Goal: Ask a question: Seek information or help from site administrators or community

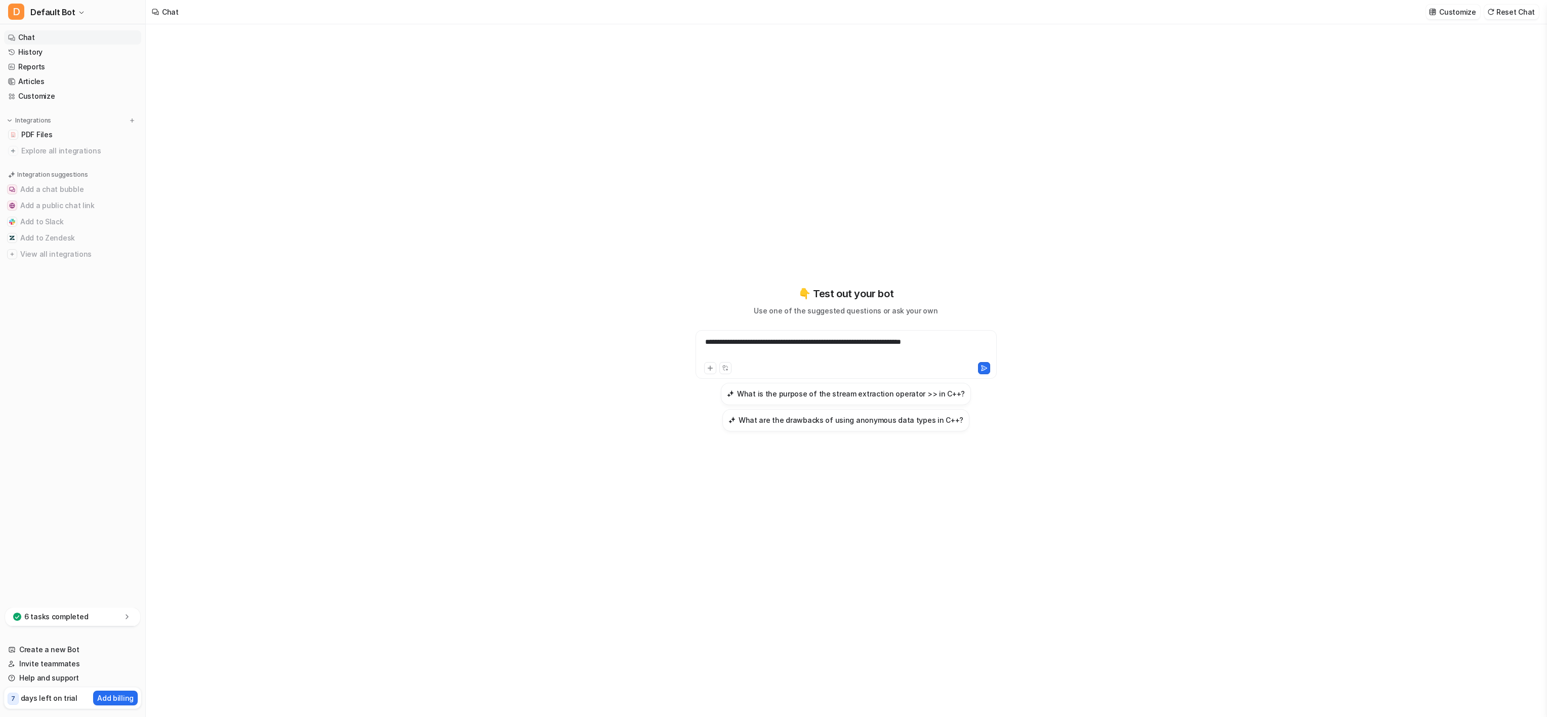
click at [26, 132] on span "PDF Files" at bounding box center [36, 135] width 31 height 10
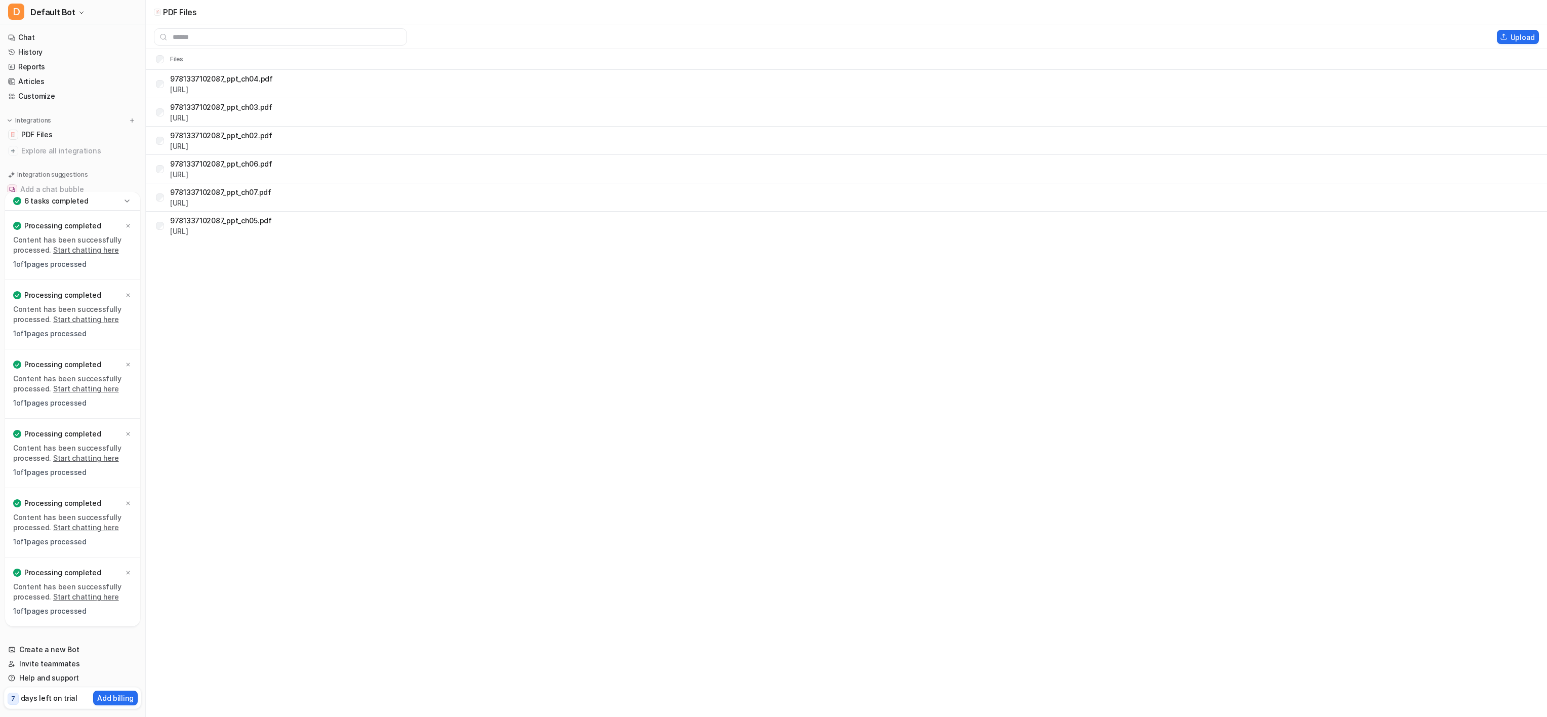
click at [32, 27] on nav "Chat History Reports Articles Customize Integrations PDF Files Explore all inte…" at bounding box center [72, 109] width 145 height 166
click at [44, 38] on link "Chat" at bounding box center [72, 37] width 137 height 14
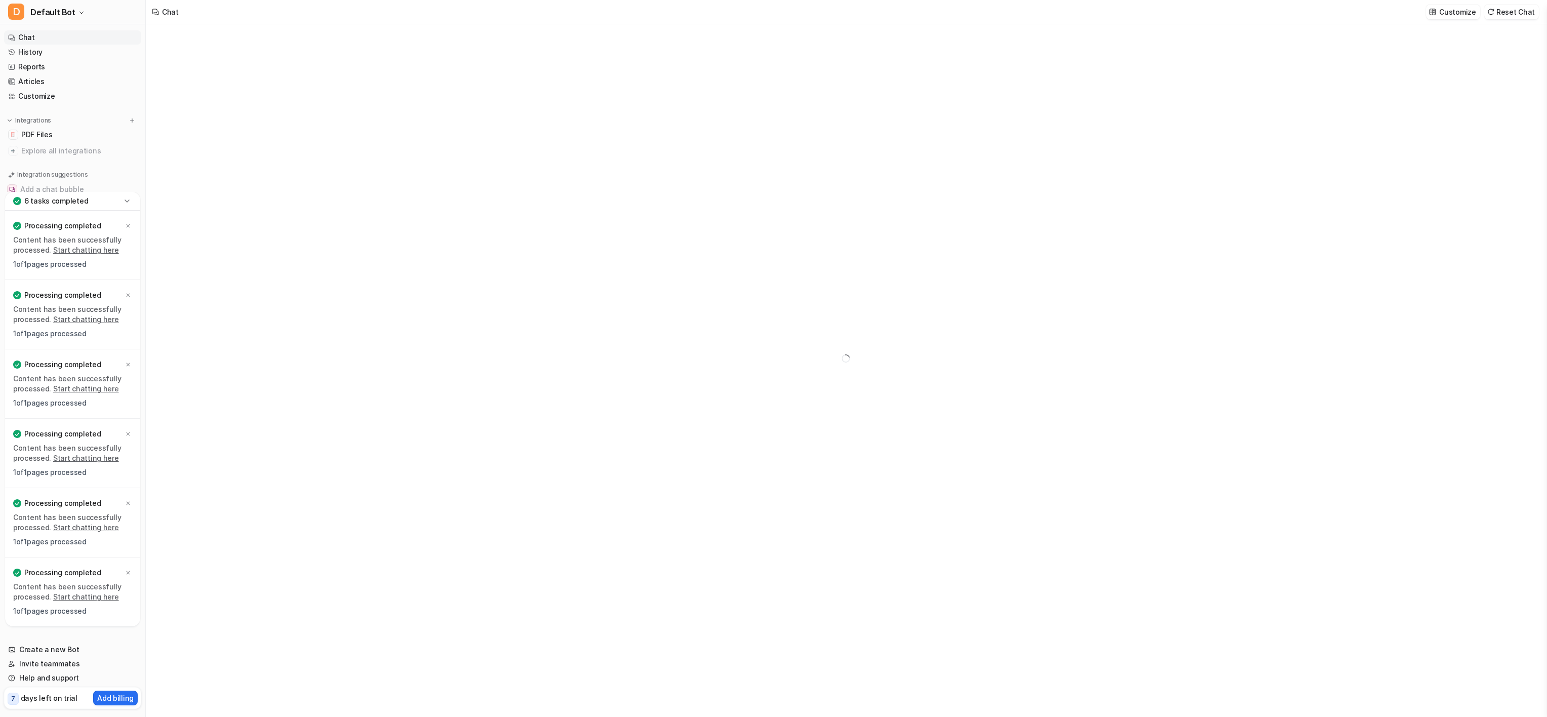
type textarea "**********"
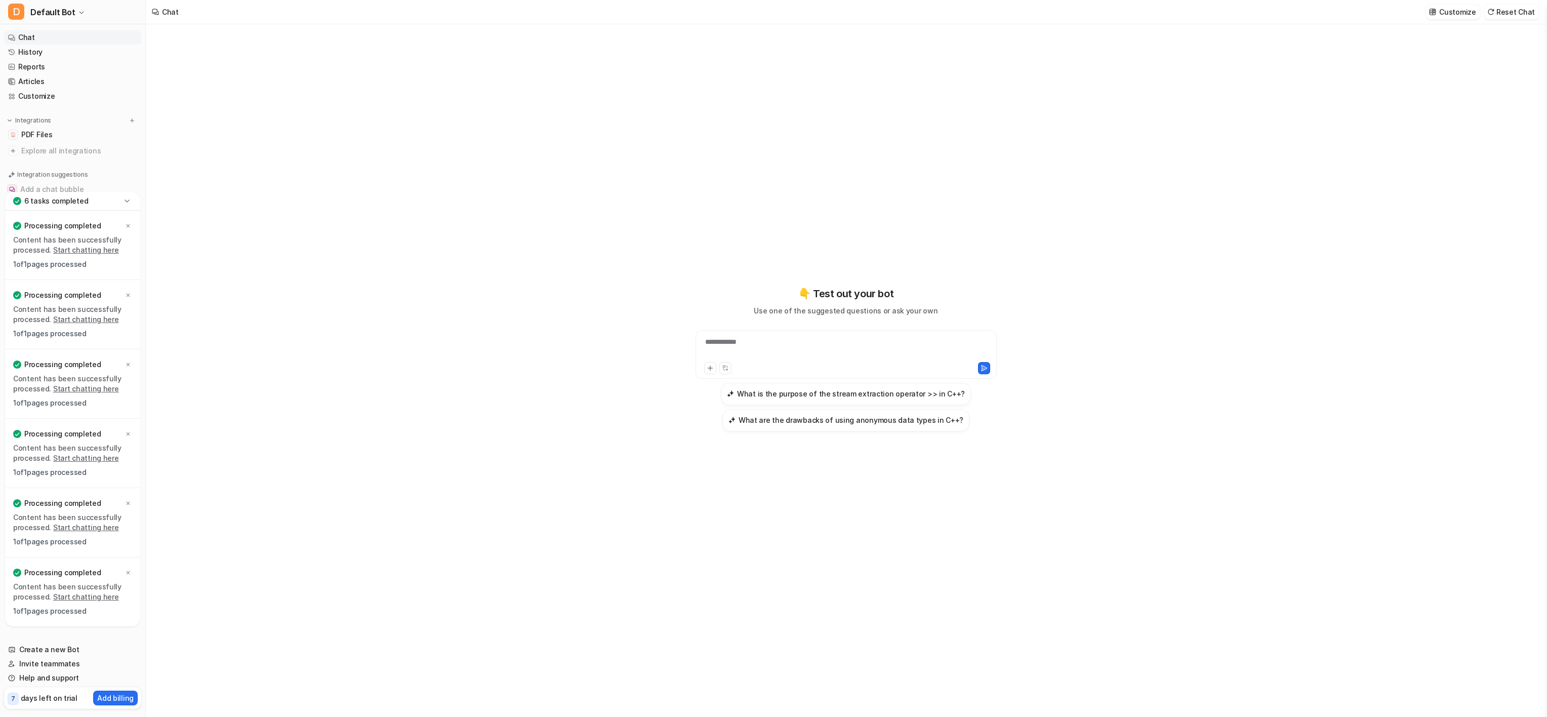
click at [24, 33] on link "Chat" at bounding box center [72, 37] width 137 height 14
click at [779, 346] on div "**********" at bounding box center [846, 348] width 296 height 23
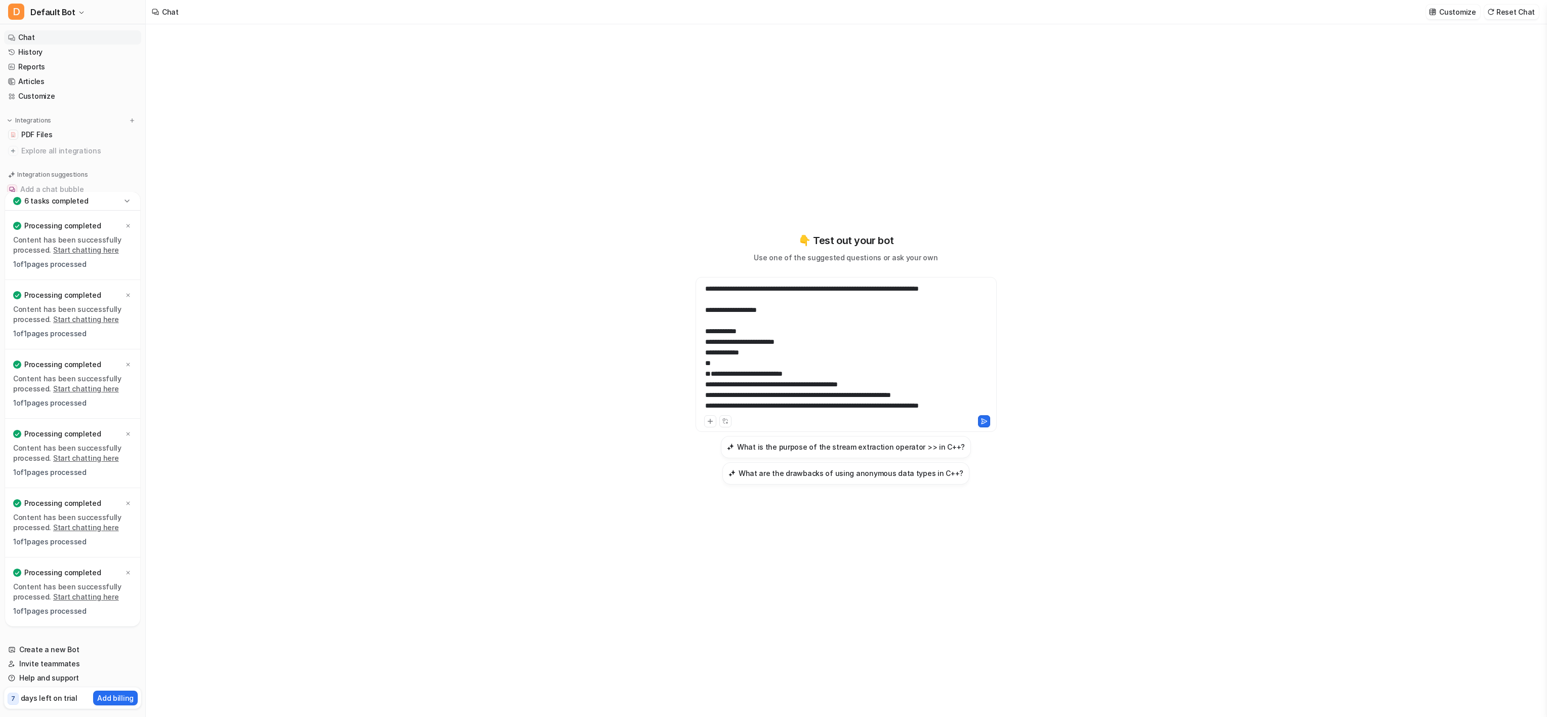
scroll to position [145, 0]
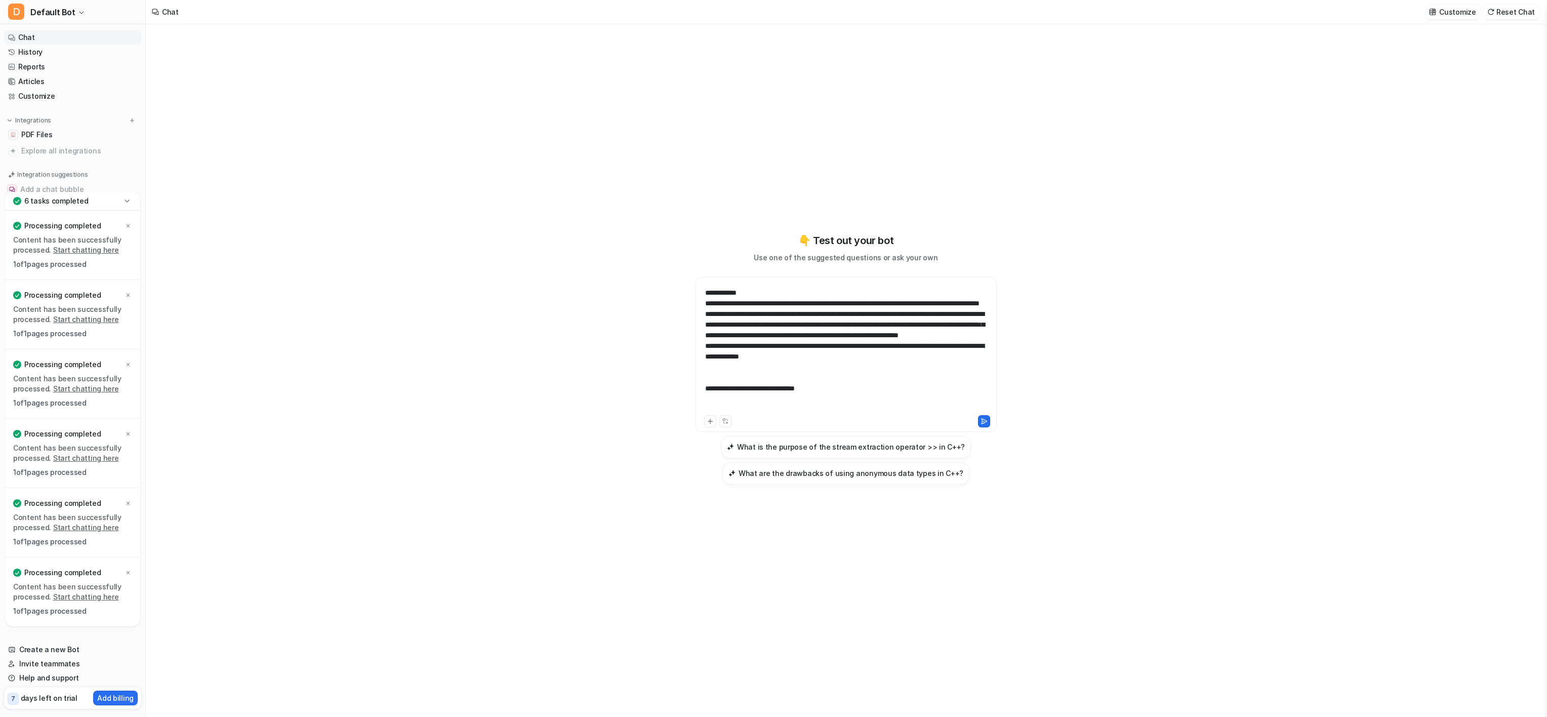
click at [988, 415] on button at bounding box center [984, 421] width 12 height 12
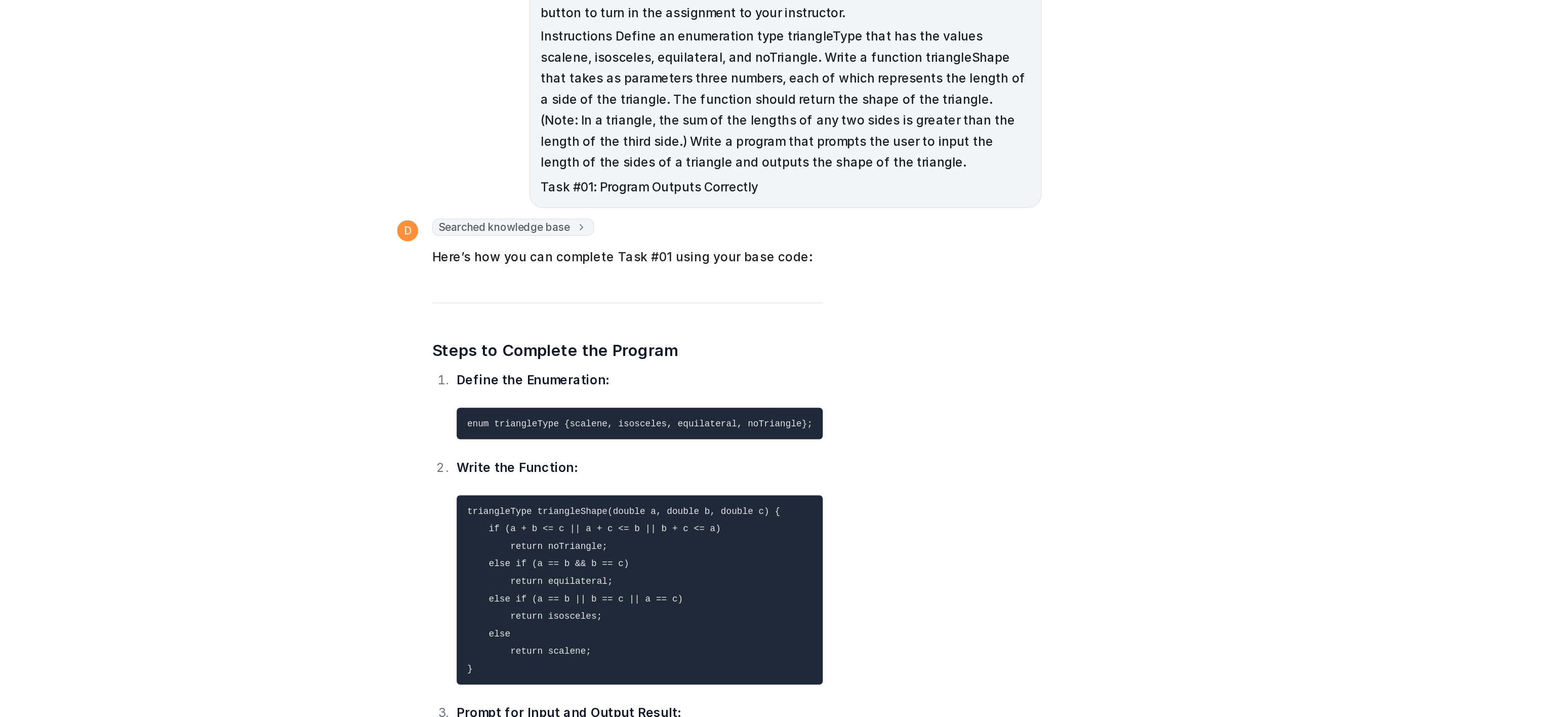
click at [936, 308] on div "D Searched knowledge base search_queries : [ "enumeration type triangleType in …" at bounding box center [846, 405] width 373 height 322
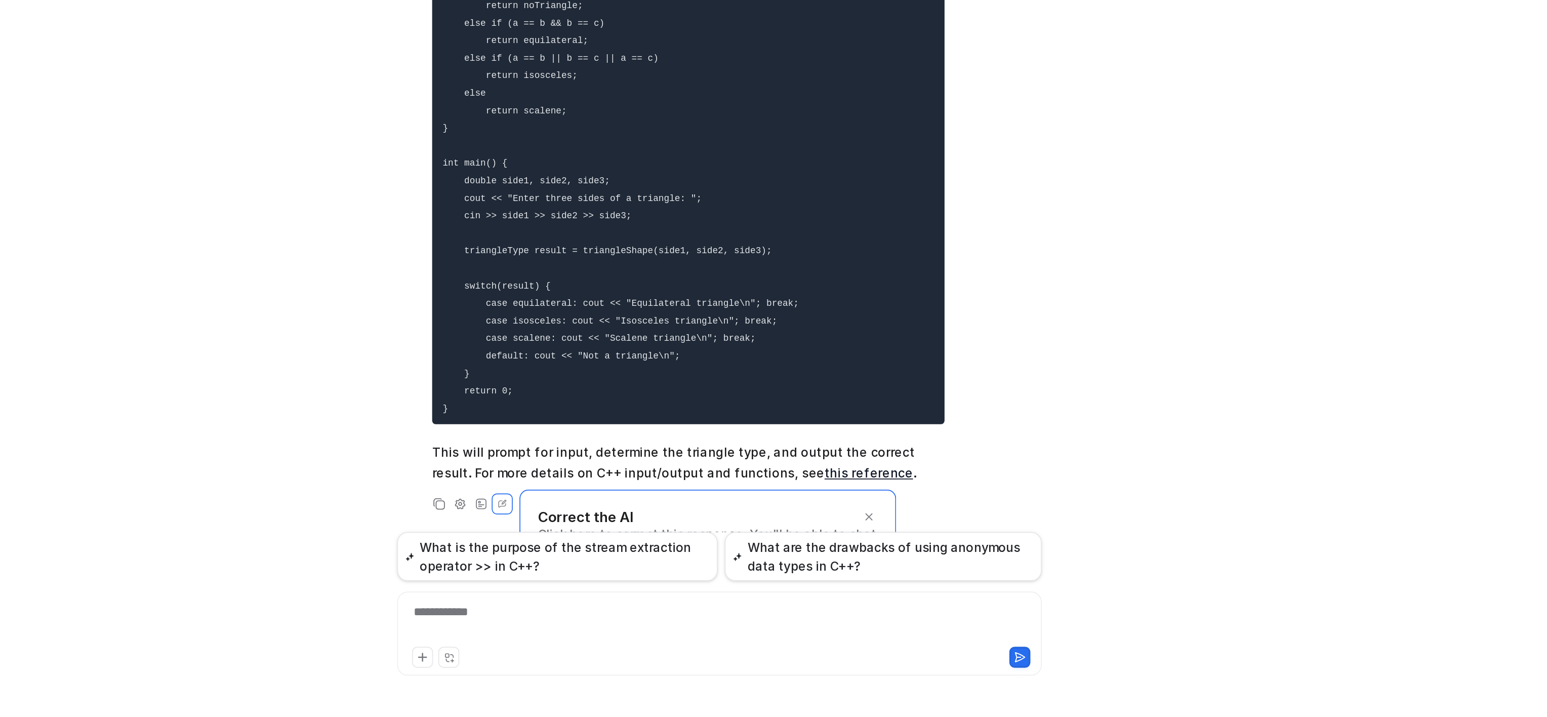
scroll to position [450, 0]
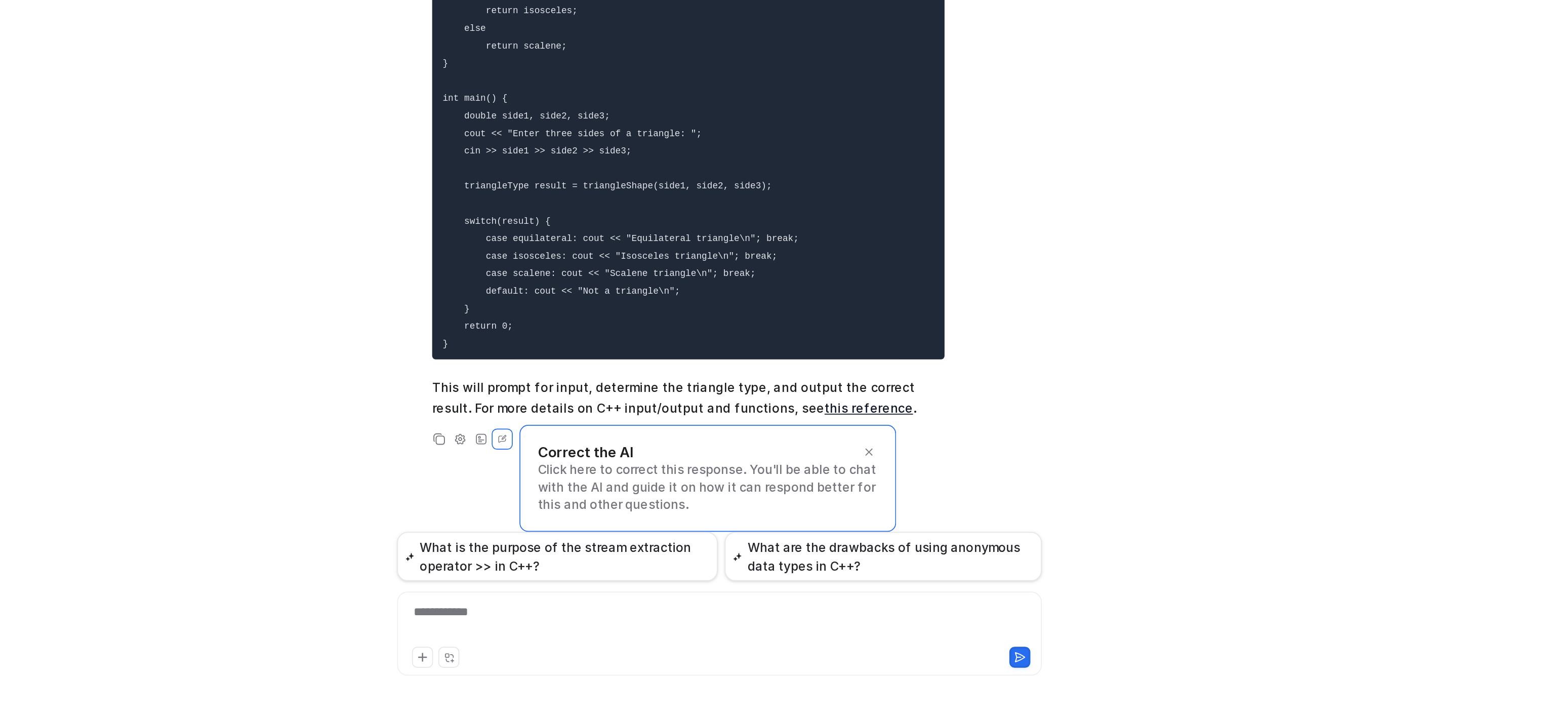
click at [700, 658] on div "**********" at bounding box center [845, 661] width 367 height 23
click at [700, 658] on div at bounding box center [845, 661] width 367 height 23
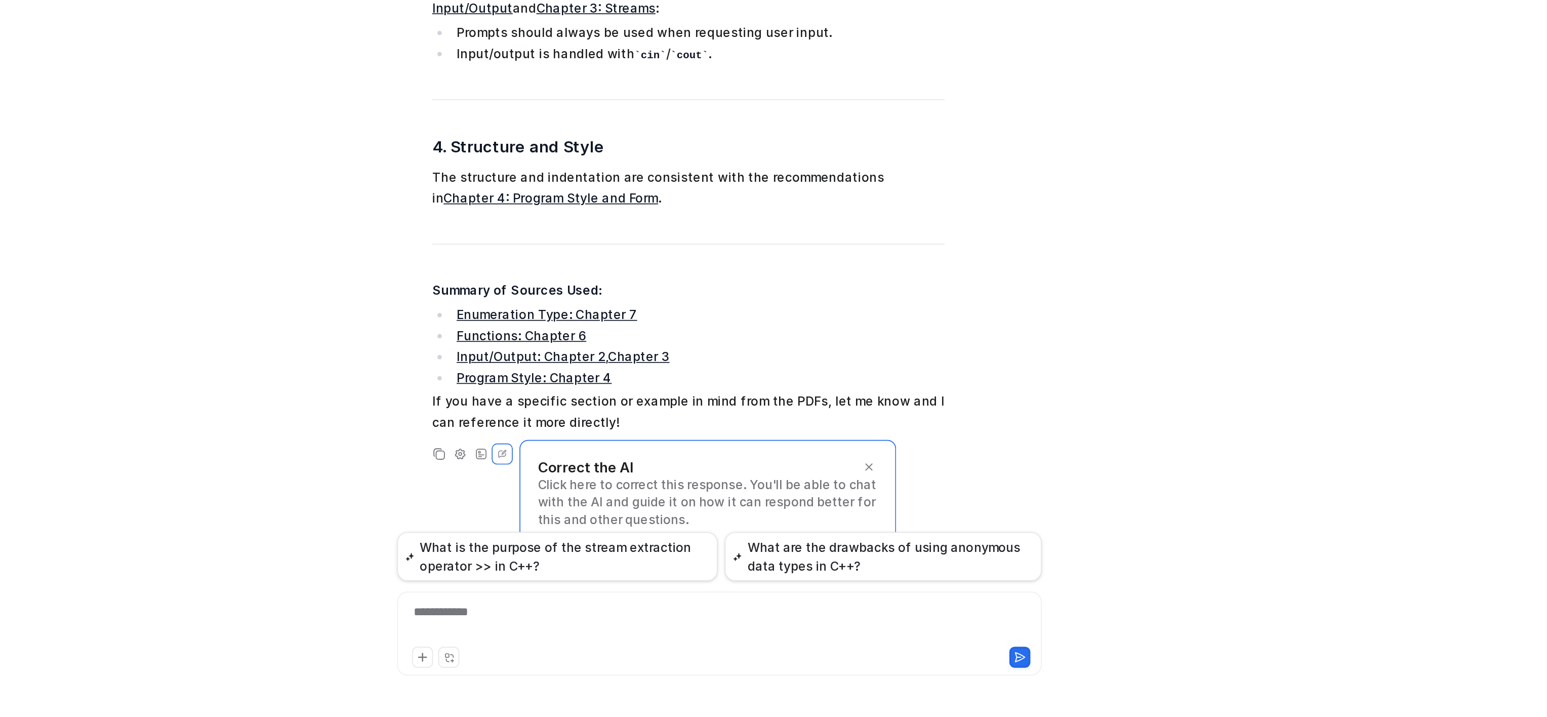
scroll to position [1075, 0]
click at [1127, 434] on div "ok so using all the pdfs please do the following with this base, #include using…" at bounding box center [846, 370] width 1400 height 692
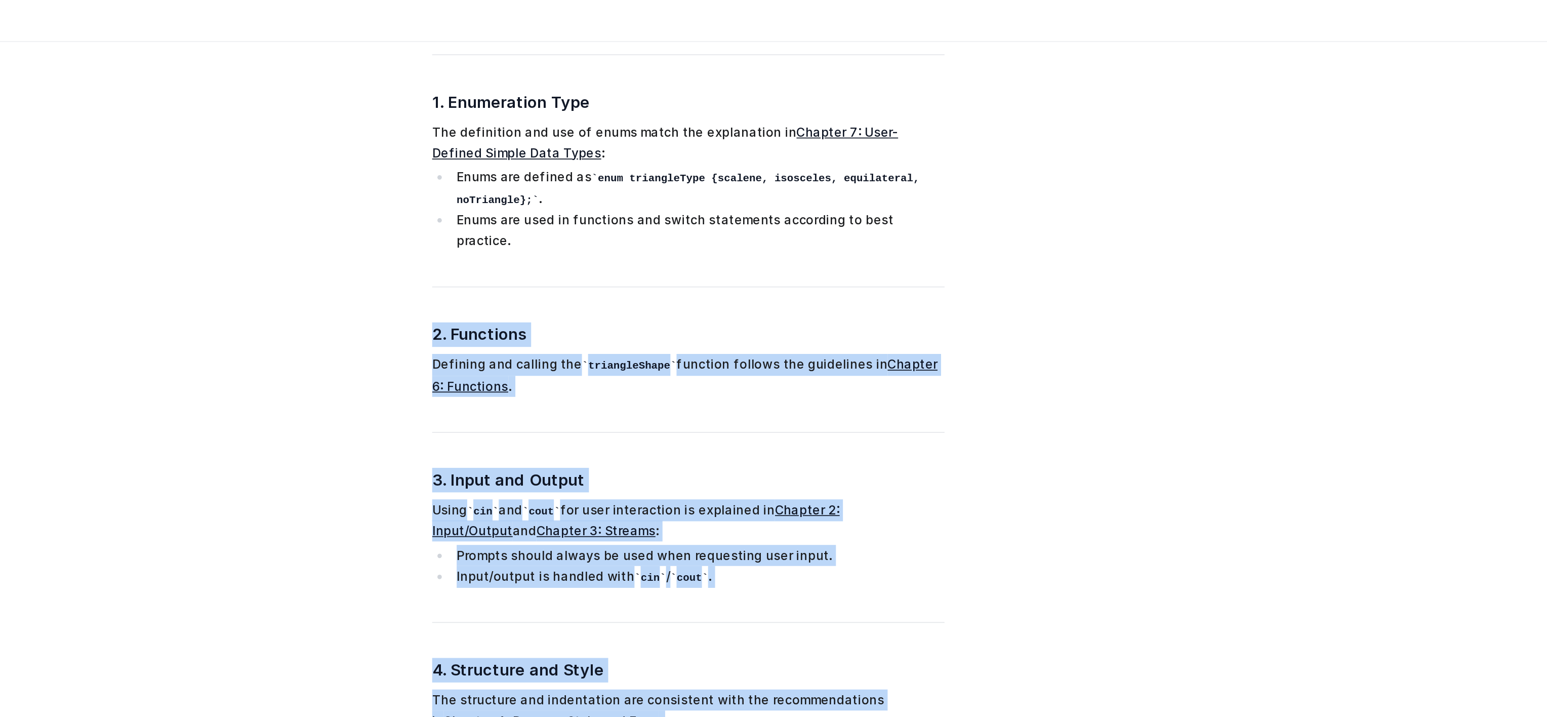
drag, startPoint x: 1127, startPoint y: 434, endPoint x: 1131, endPoint y: 444, distance: 10.2
click at [1131, 444] on div "ok so using all the pdfs please do the following with this base, #include using…" at bounding box center [846, 370] width 1400 height 692
click at [1094, 252] on div "ok so using all the pdfs please do the following with this base, #include using…" at bounding box center [846, 370] width 1400 height 692
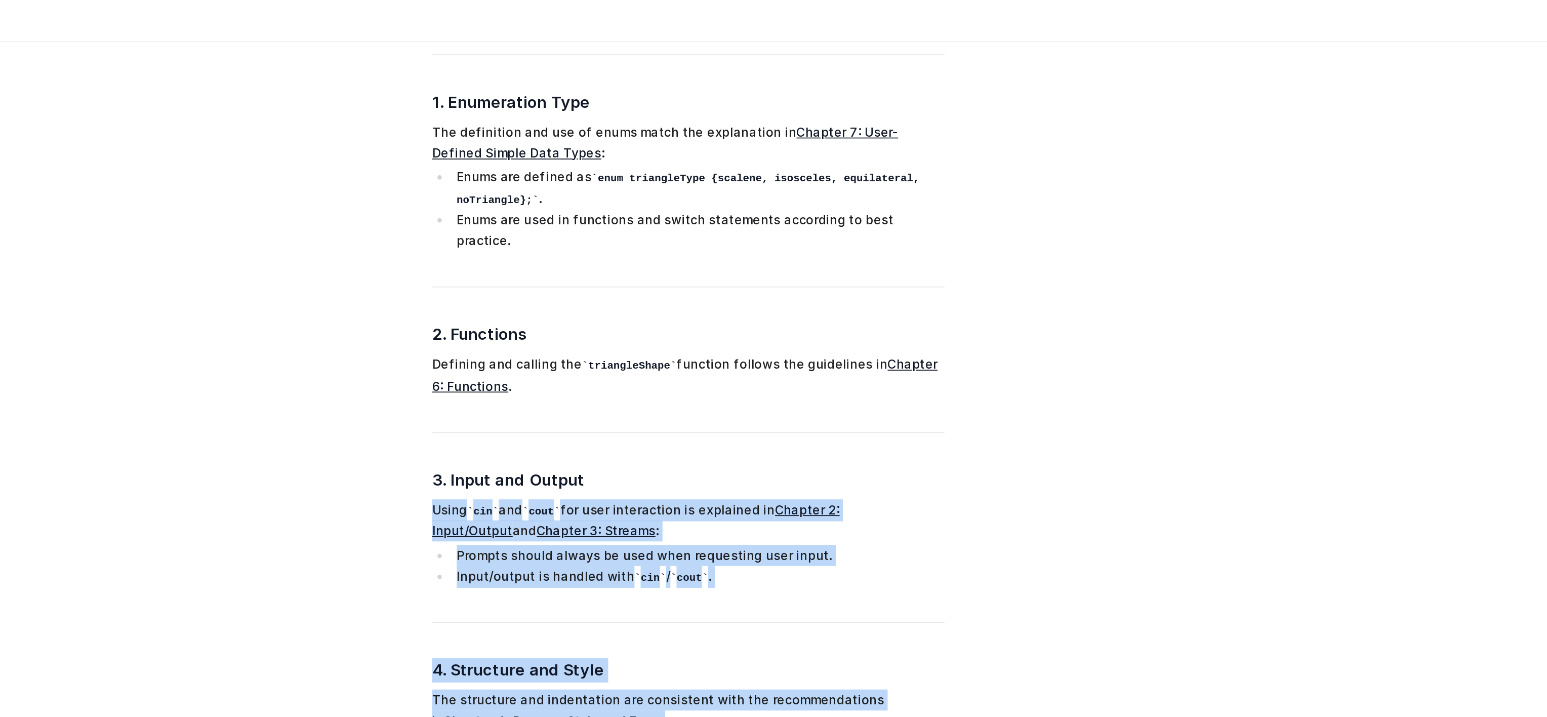
drag, startPoint x: 1094, startPoint y: 252, endPoint x: 1076, endPoint y: 337, distance: 86.5
click at [1076, 337] on div "ok so using all the pdfs please do the following with this base, #include using…" at bounding box center [846, 370] width 1400 height 692
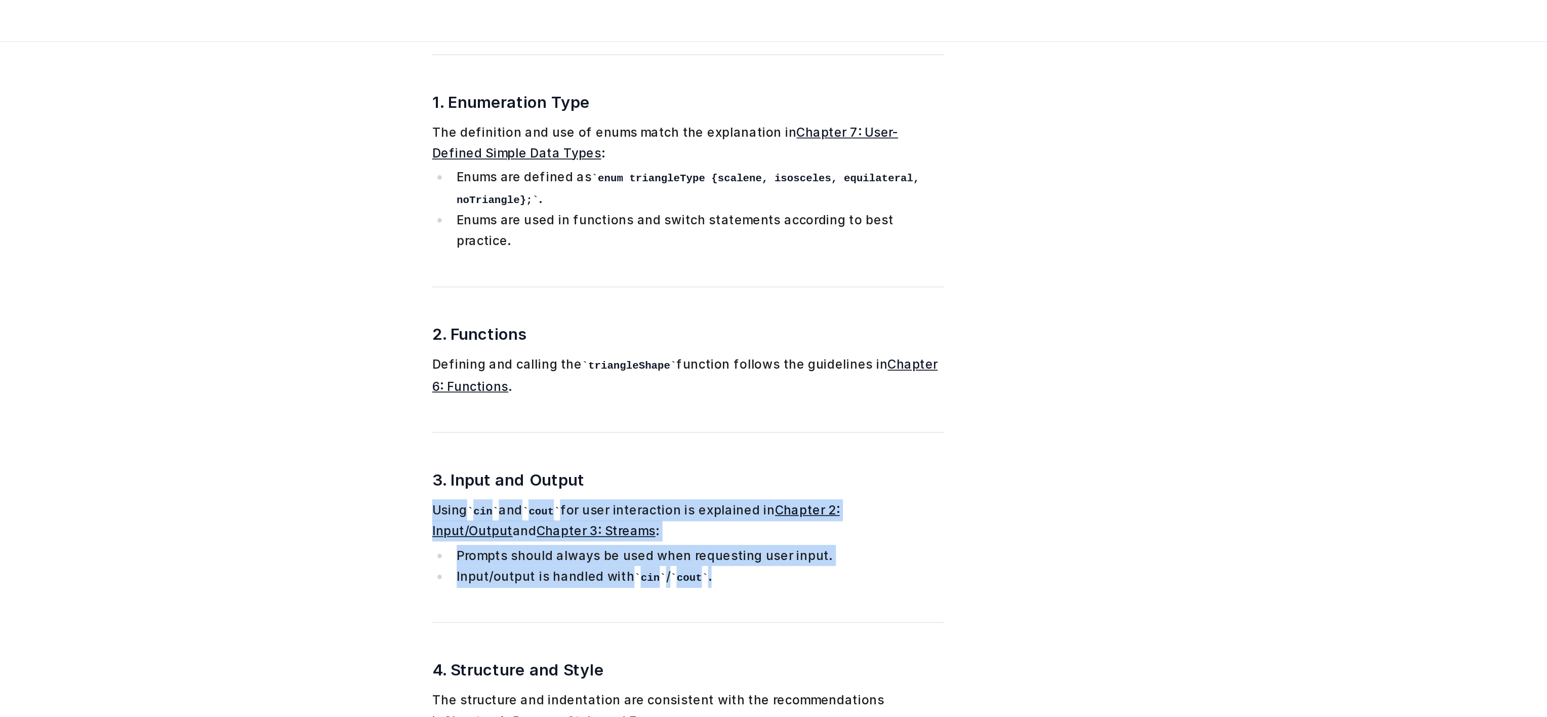
click at [1091, 282] on div "ok so using all the pdfs please do the following with this base, #include using…" at bounding box center [846, 370] width 1400 height 692
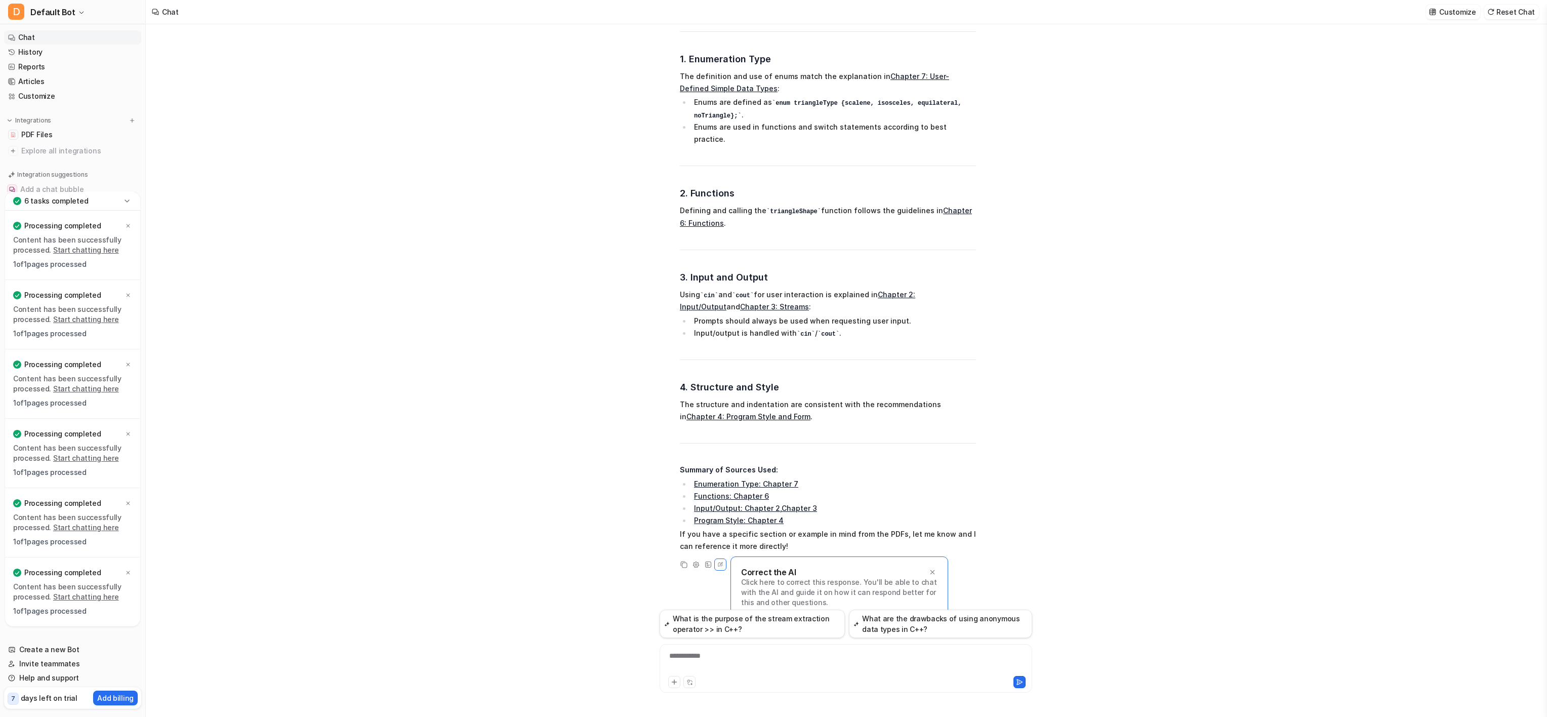
click at [1191, 439] on div "ok so using all the pdfs please do the following with this base, #include using…" at bounding box center [846, 370] width 1400 height 692
click at [753, 671] on div "**********" at bounding box center [845, 661] width 367 height 23
click at [1075, 480] on div "ok so using all the pdfs please do the following with this base, #include using…" at bounding box center [846, 370] width 1400 height 692
click at [810, 674] on div at bounding box center [845, 681] width 367 height 14
click at [795, 666] on div at bounding box center [845, 661] width 367 height 23
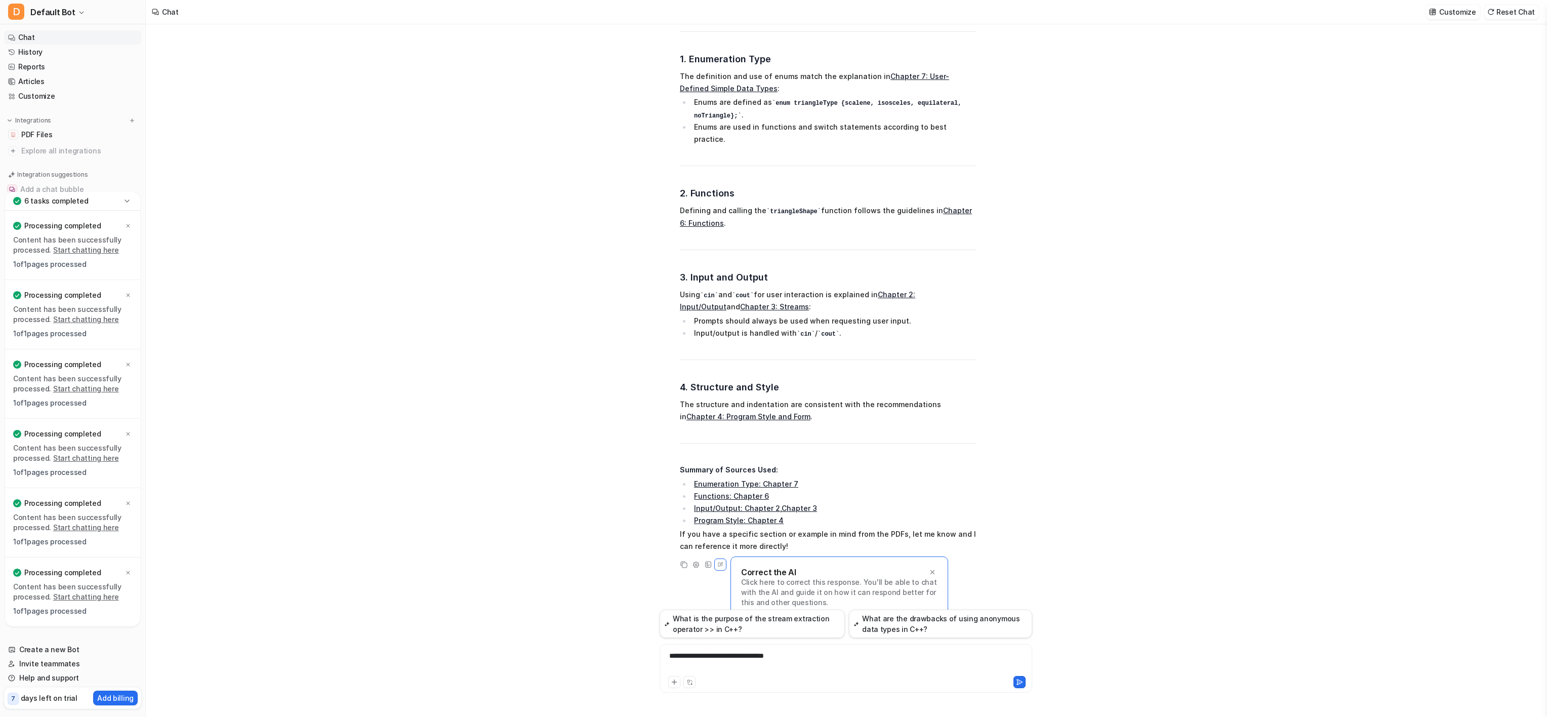
click at [1025, 683] on button at bounding box center [1019, 682] width 12 height 12
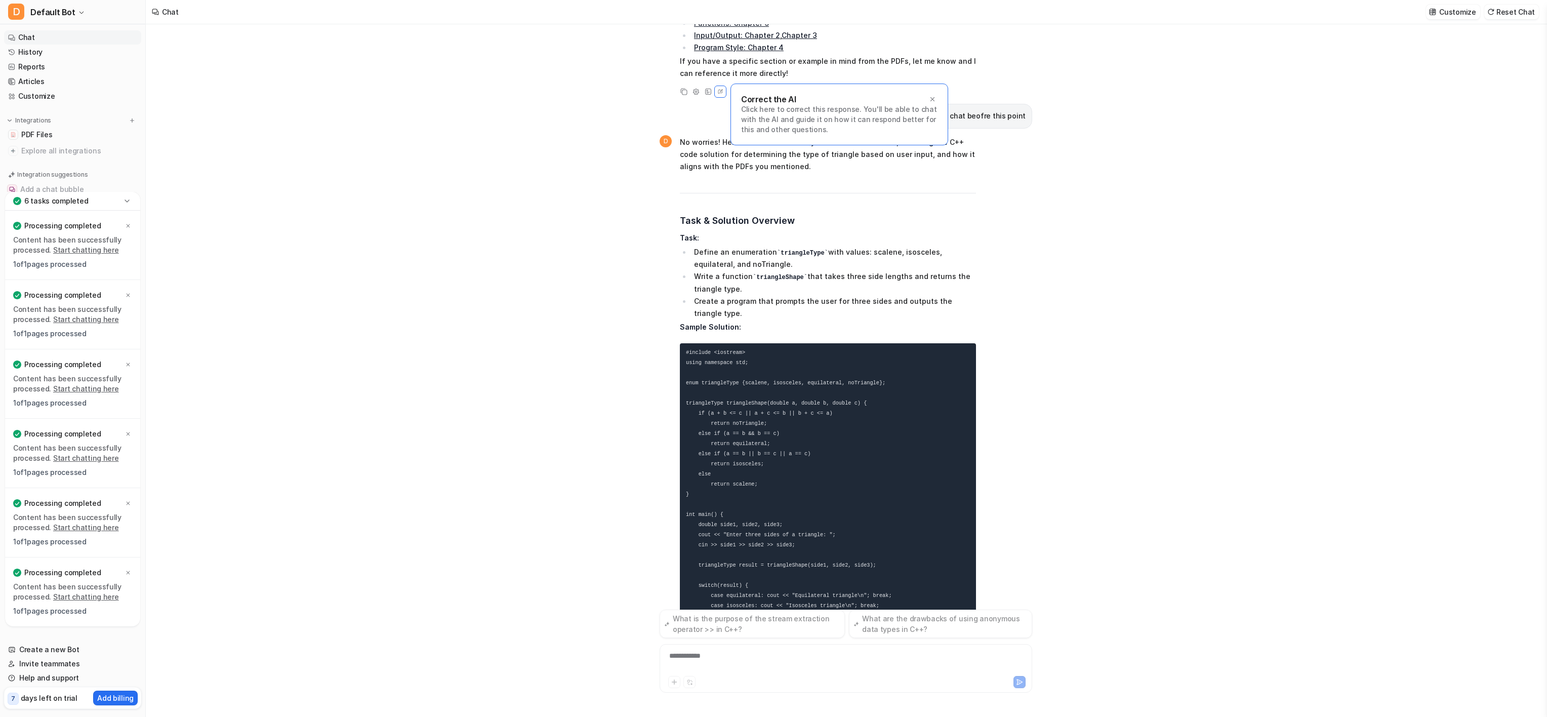
click at [557, 272] on div "ok so using all the pdfs please do the following with this base, #include using…" at bounding box center [846, 370] width 1400 height 692
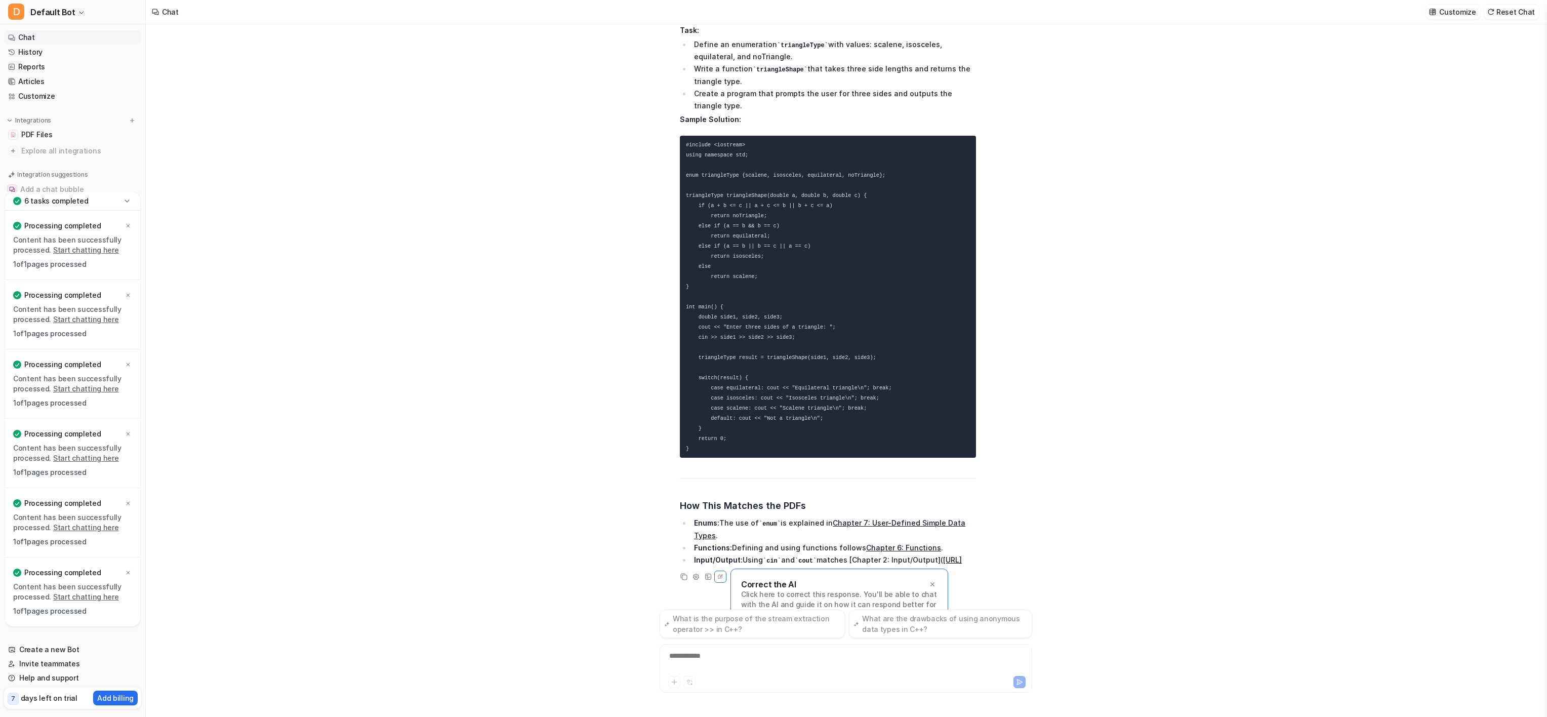
scroll to position [1767, 0]
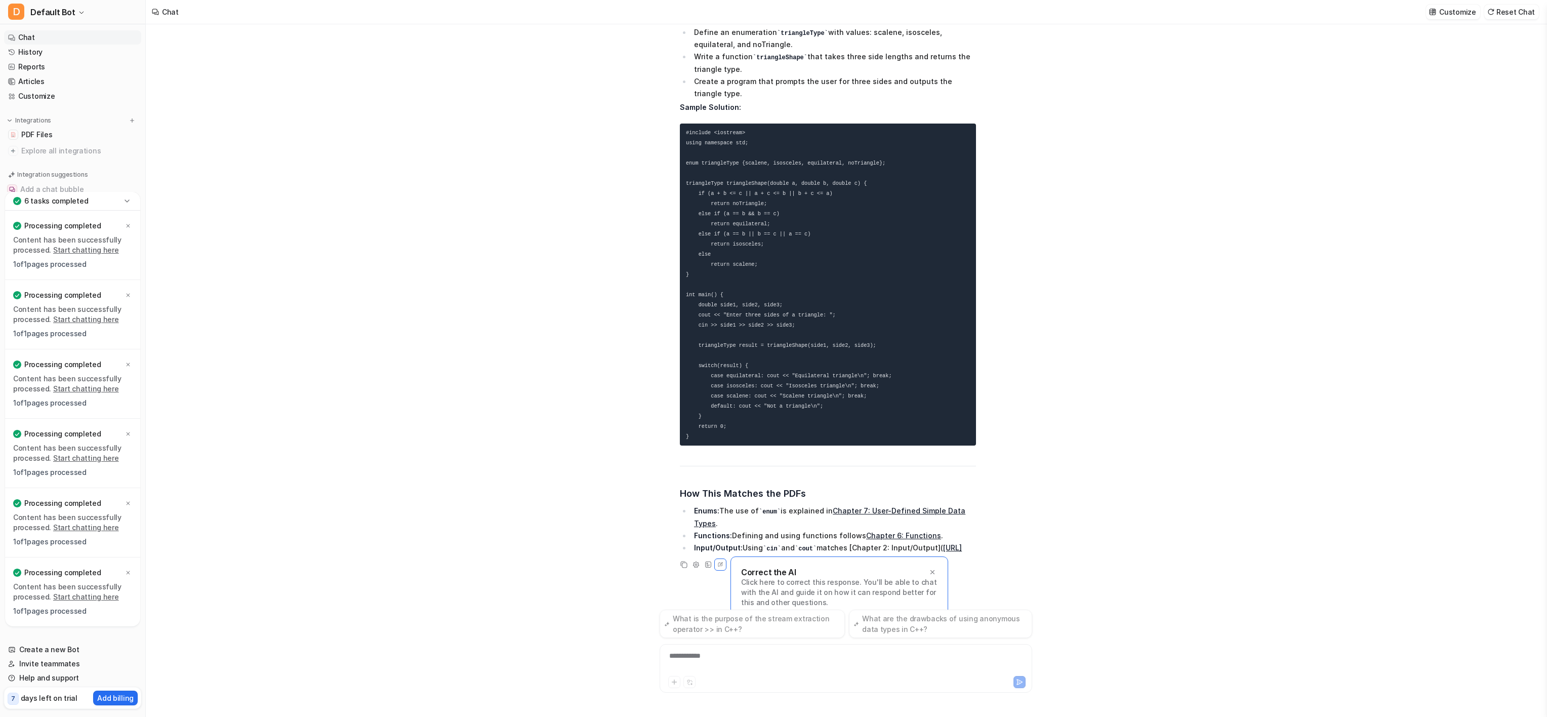
click at [1013, 176] on div "D No worries! Here’s a concise summary of what we discussed, including the C++ …" at bounding box center [846, 243] width 373 height 656
drag, startPoint x: 1013, startPoint y: 176, endPoint x: 1002, endPoint y: 169, distance: 12.5
click at [893, 40] on div "D No worries! Here’s a concise summary of what we discussed, including the C++ …" at bounding box center [846, 255] width 373 height 680
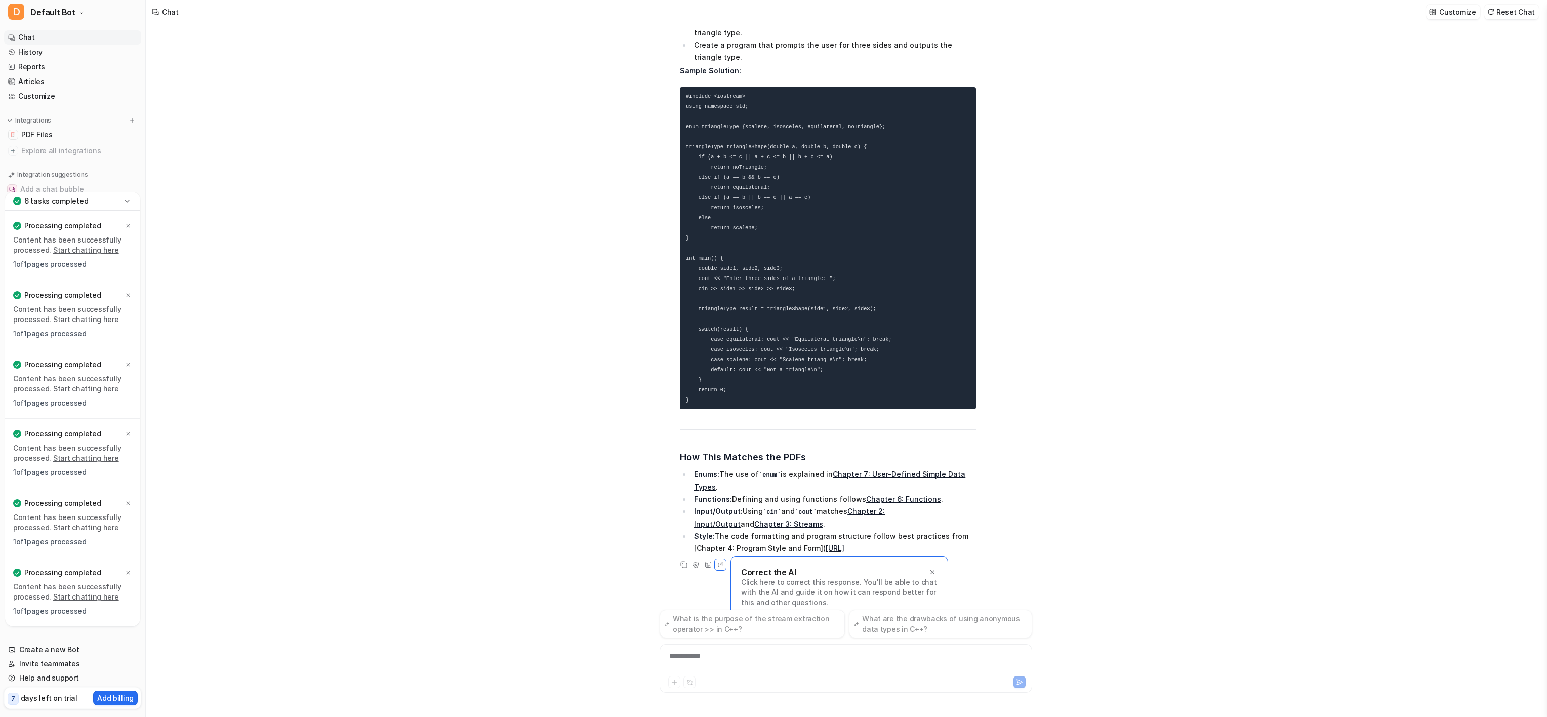
drag, startPoint x: 893, startPoint y: 40, endPoint x: 864, endPoint y: -39, distance: 84.5
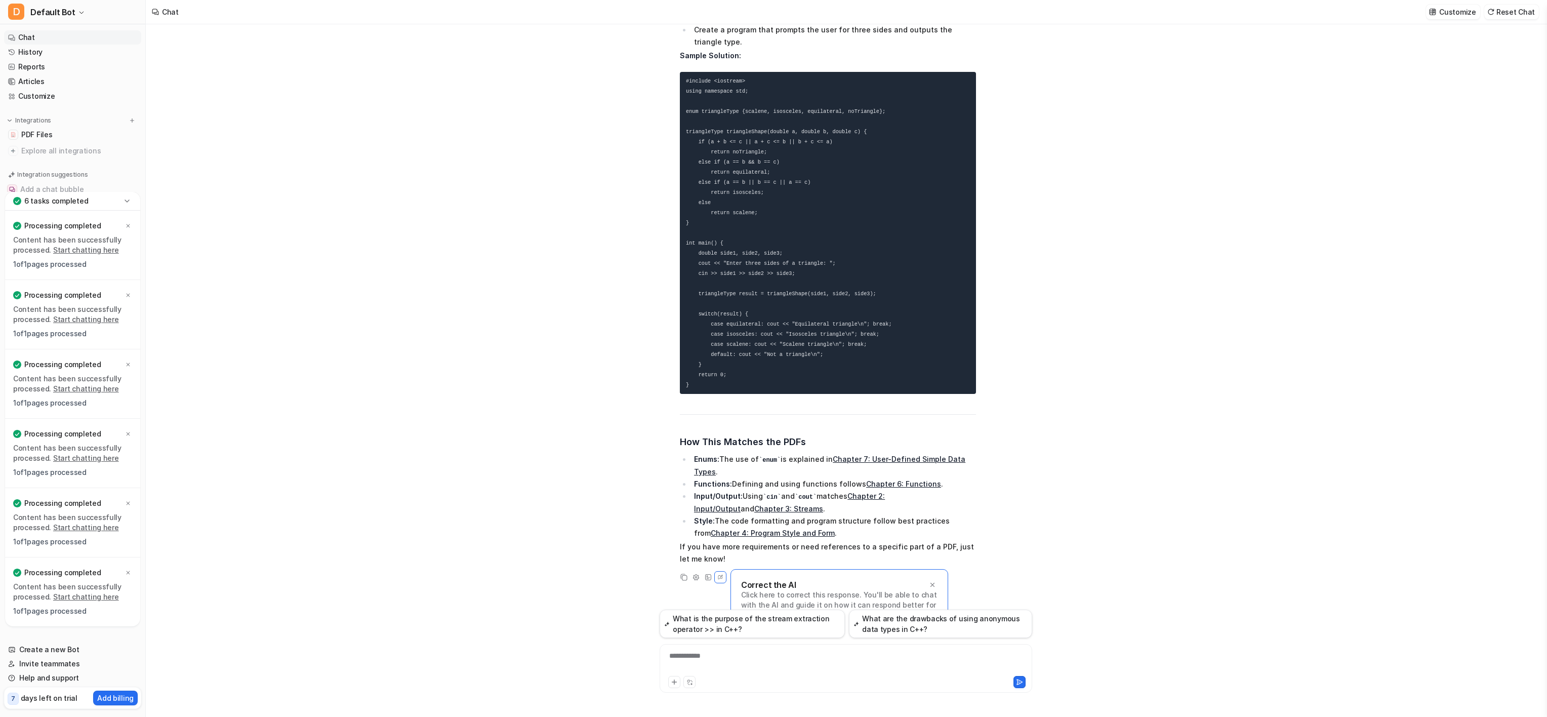
scroll to position [1831, 0]
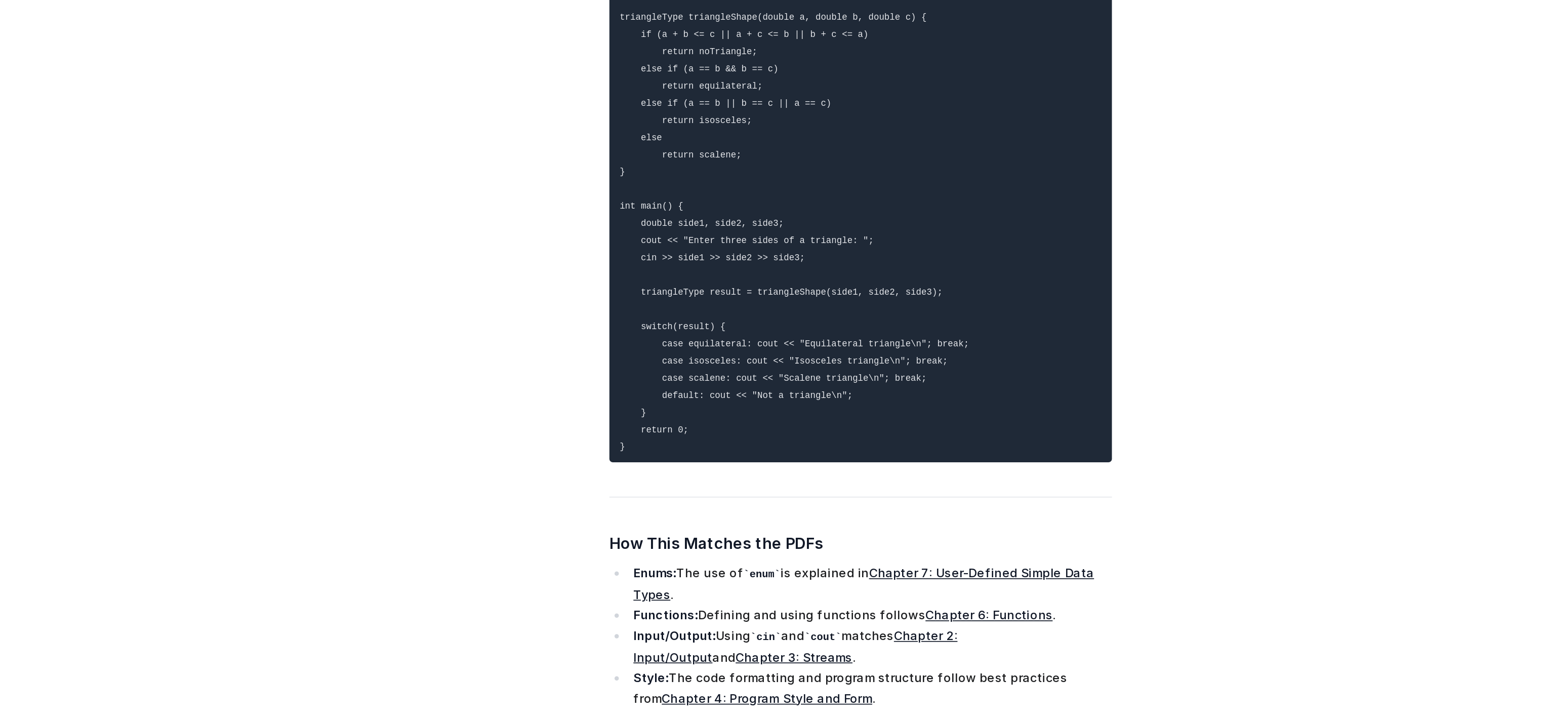
click at [797, 302] on code "#include <iostream> using namespace std; enum triangleType {scalene, isosceles,…" at bounding box center [789, 221] width 206 height 310
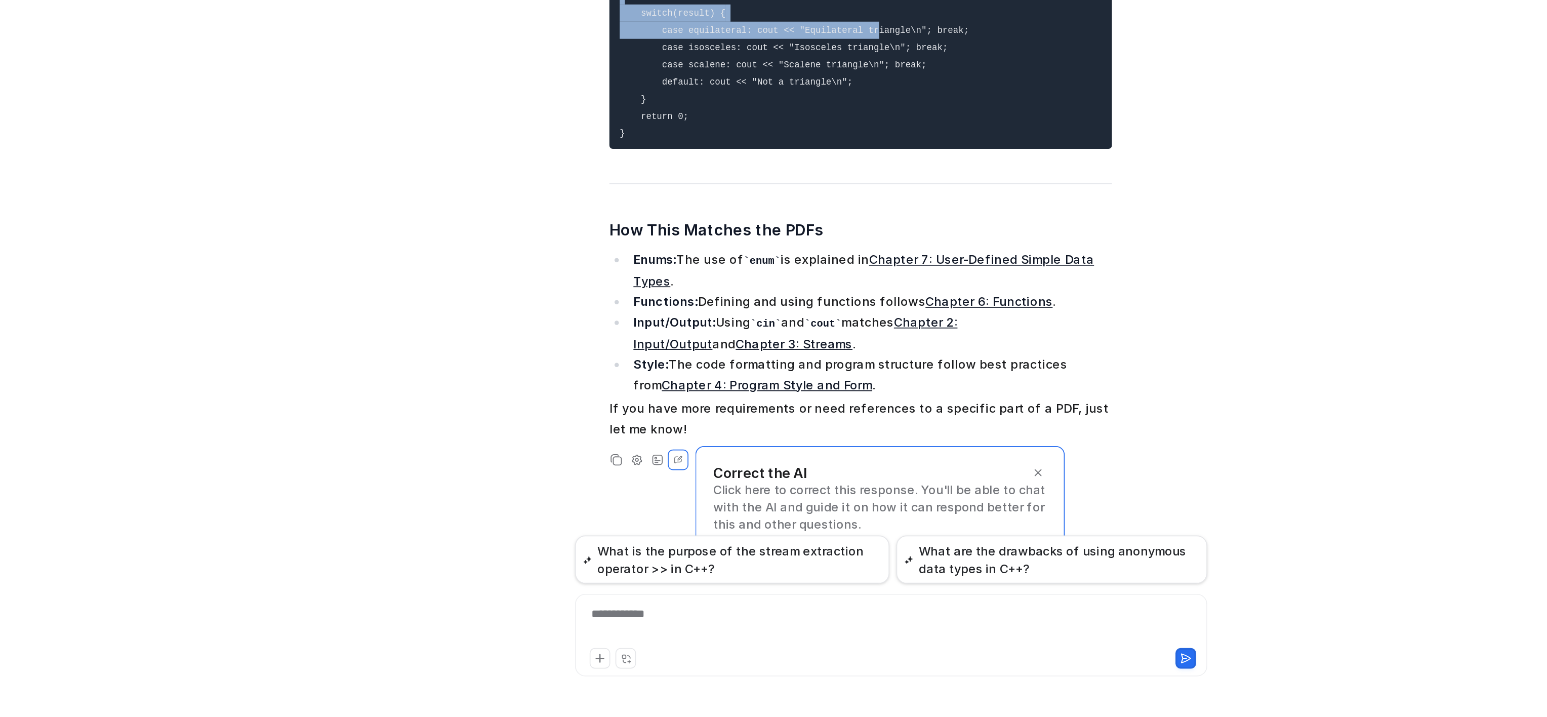
drag, startPoint x: 917, startPoint y: 184, endPoint x: 825, endPoint y: 306, distance: 153.2
click at [825, 306] on pre "#include <iostream> using namespace std; enum triangleType {scalene, isosceles,…" at bounding box center [828, 221] width 296 height 322
click at [735, 658] on div at bounding box center [845, 661] width 367 height 23
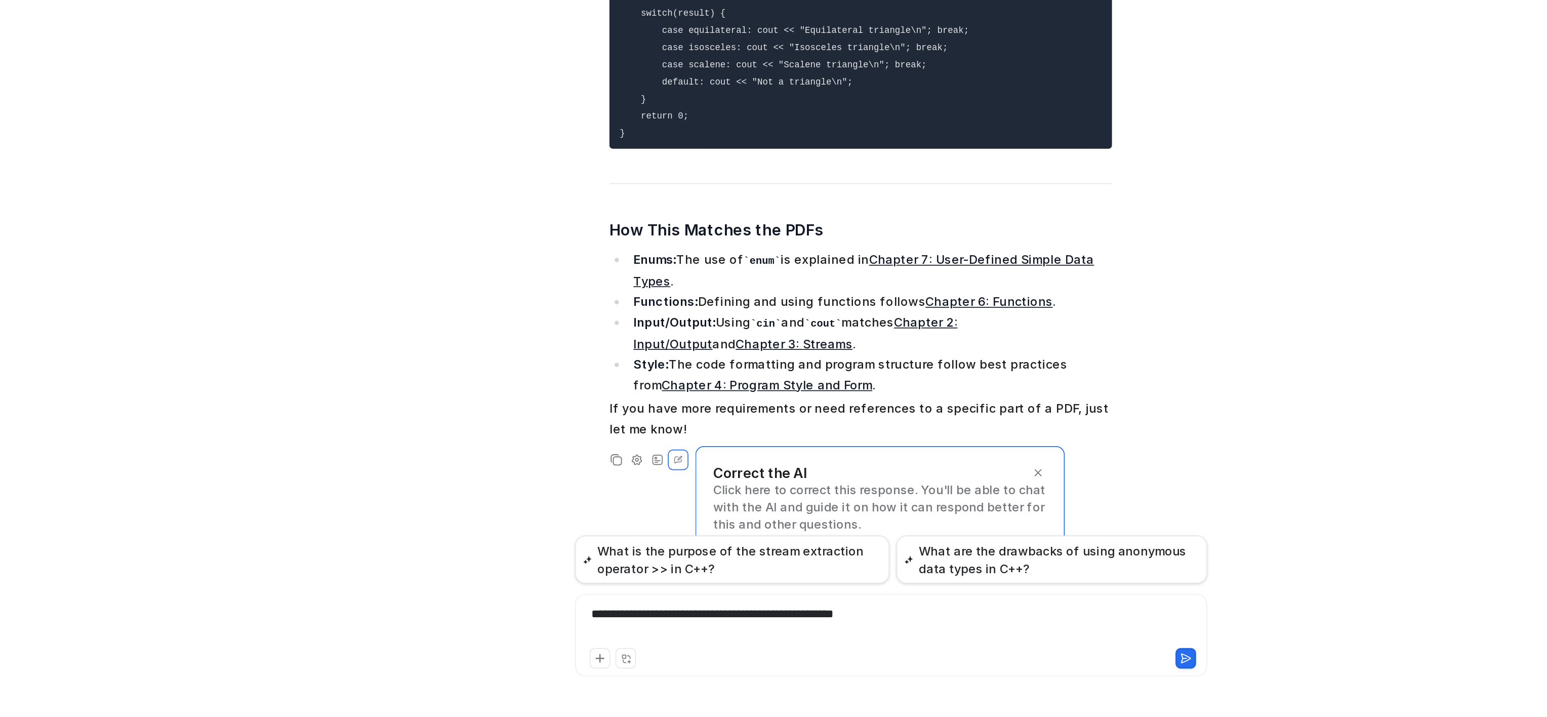
click at [1017, 678] on icon at bounding box center [1019, 681] width 7 height 7
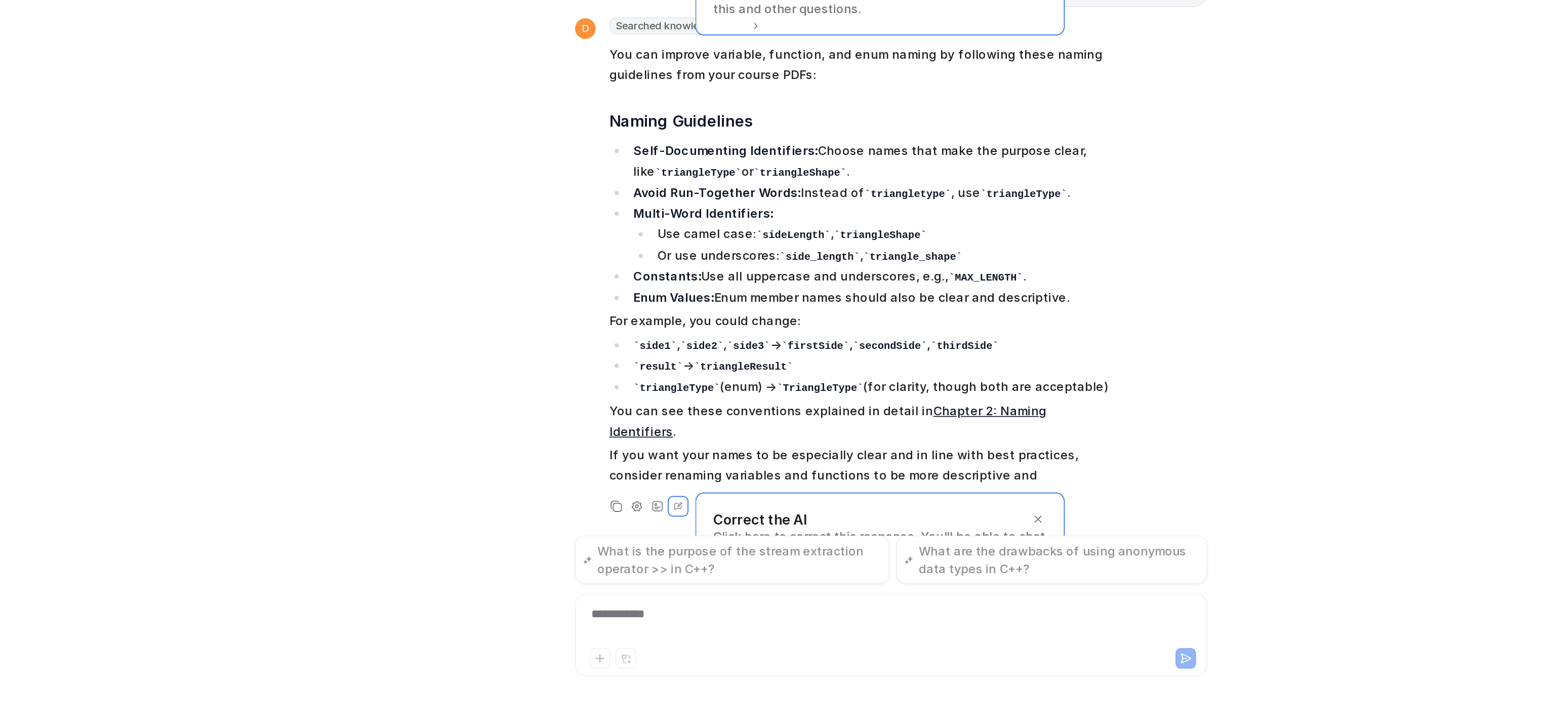
scroll to position [2148, 0]
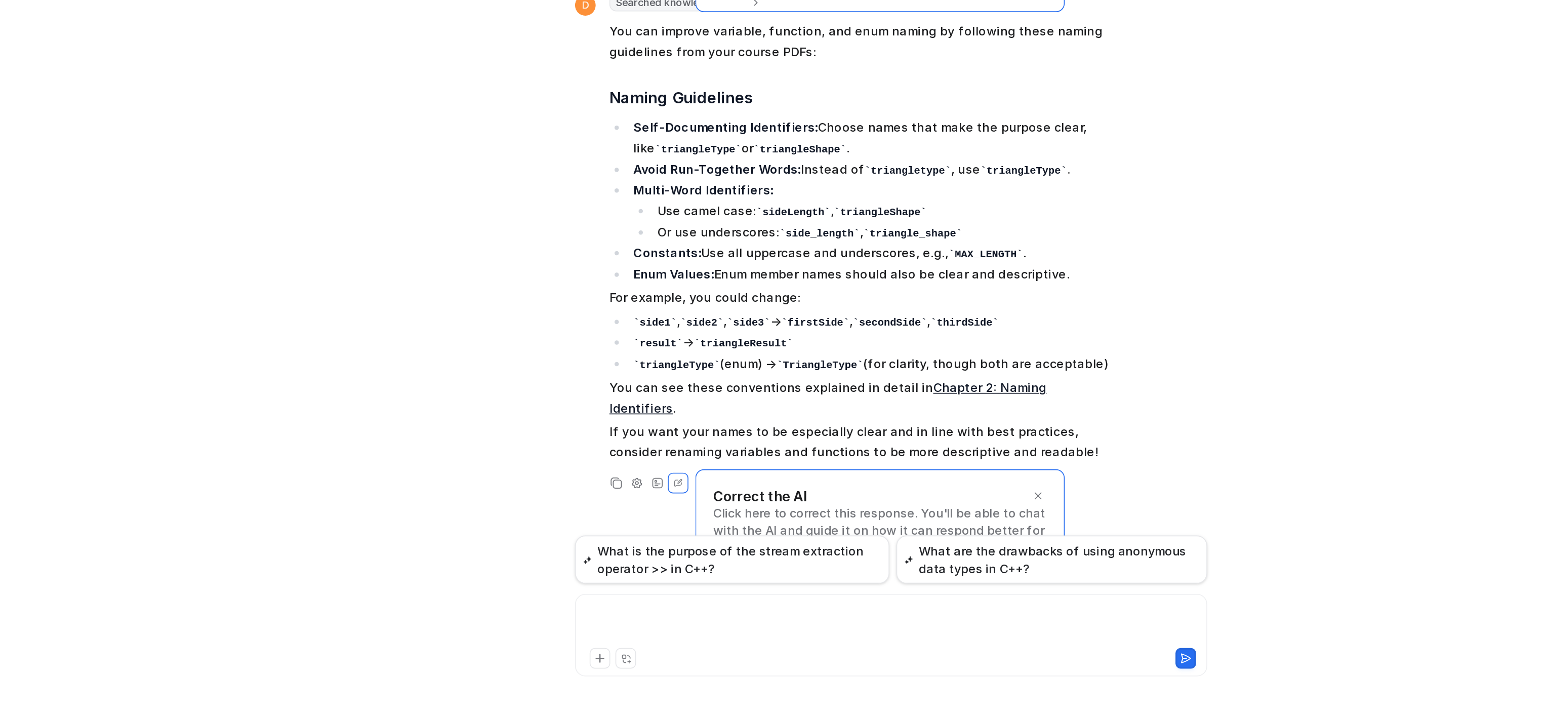
click at [716, 659] on div at bounding box center [845, 661] width 367 height 23
click at [1020, 676] on button at bounding box center [1019, 682] width 12 height 12
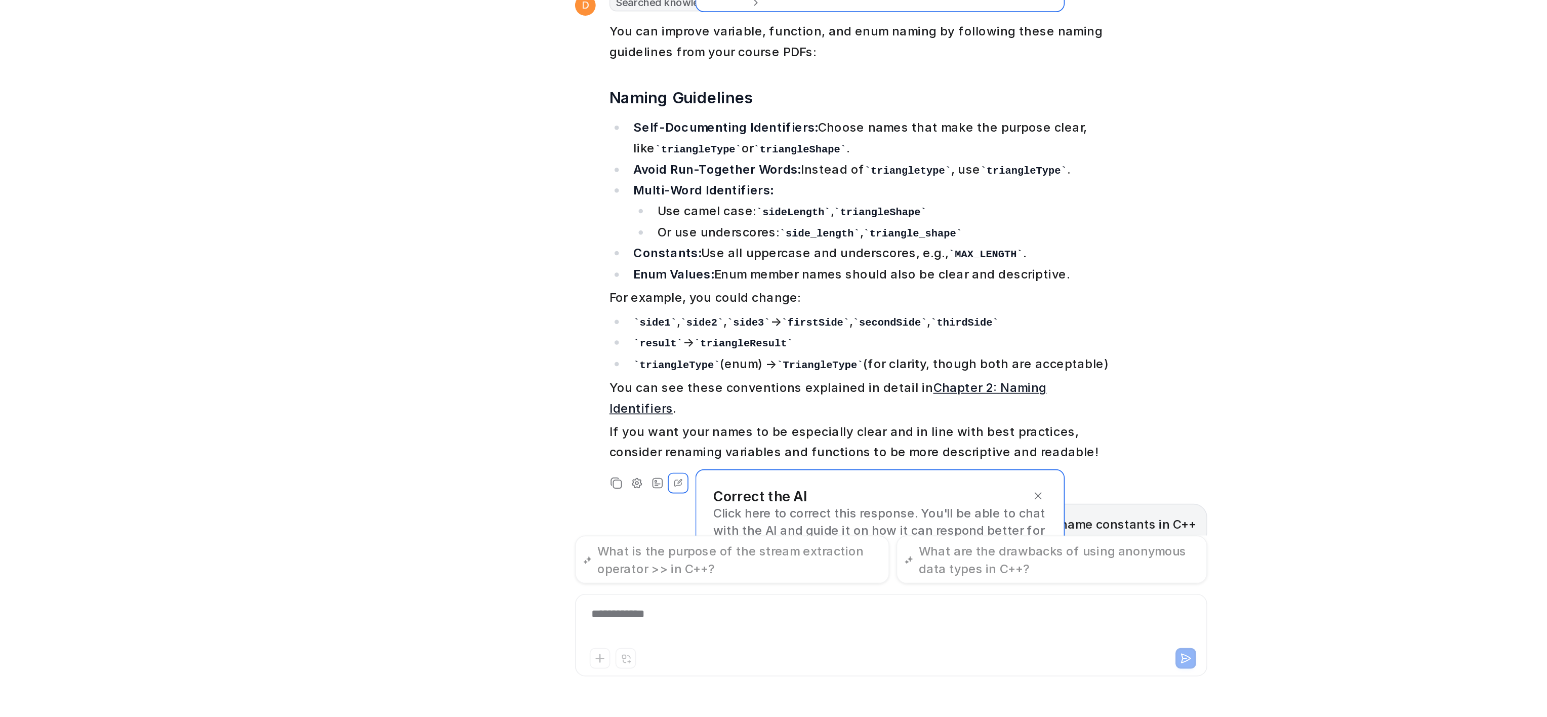
scroll to position [2162, 0]
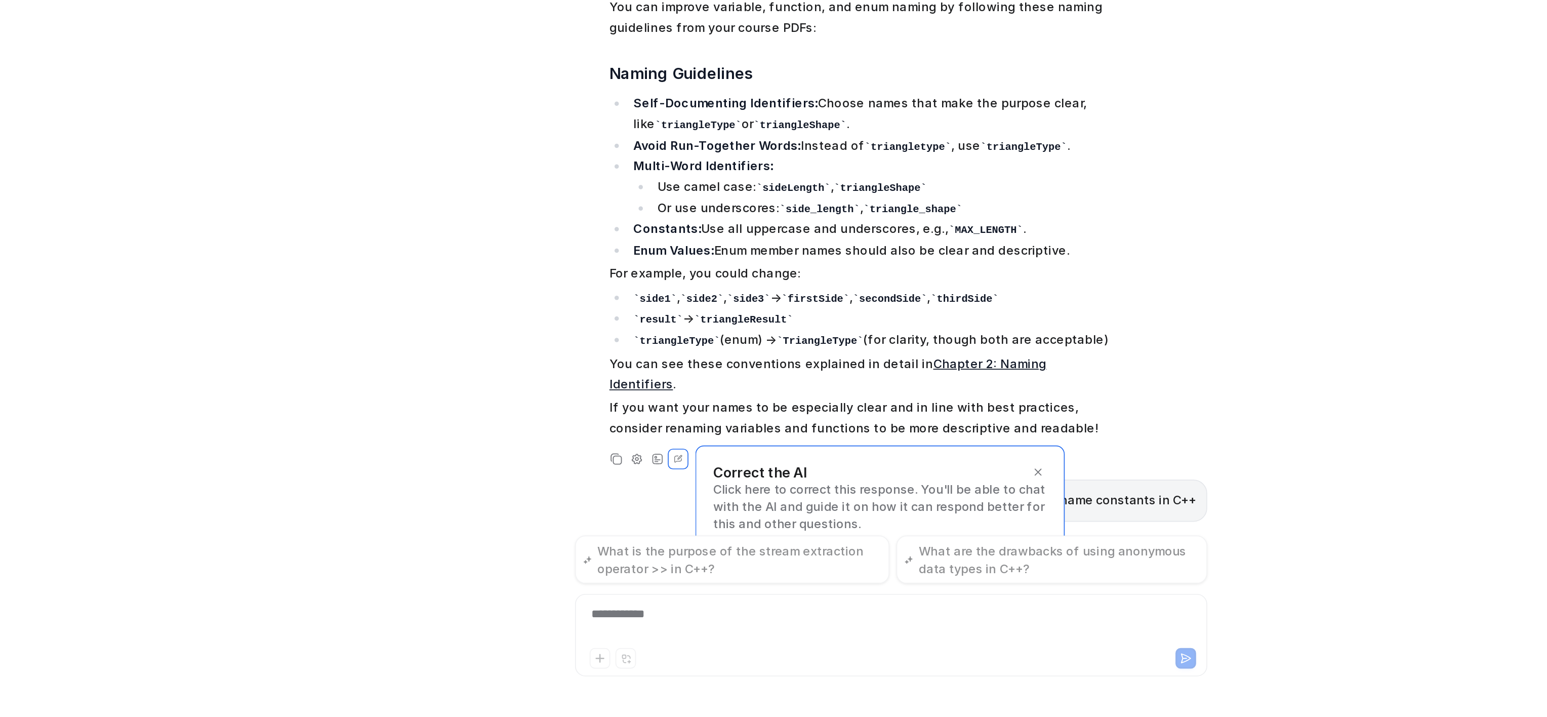
click at [930, 570] on icon at bounding box center [932, 572] width 4 height 4
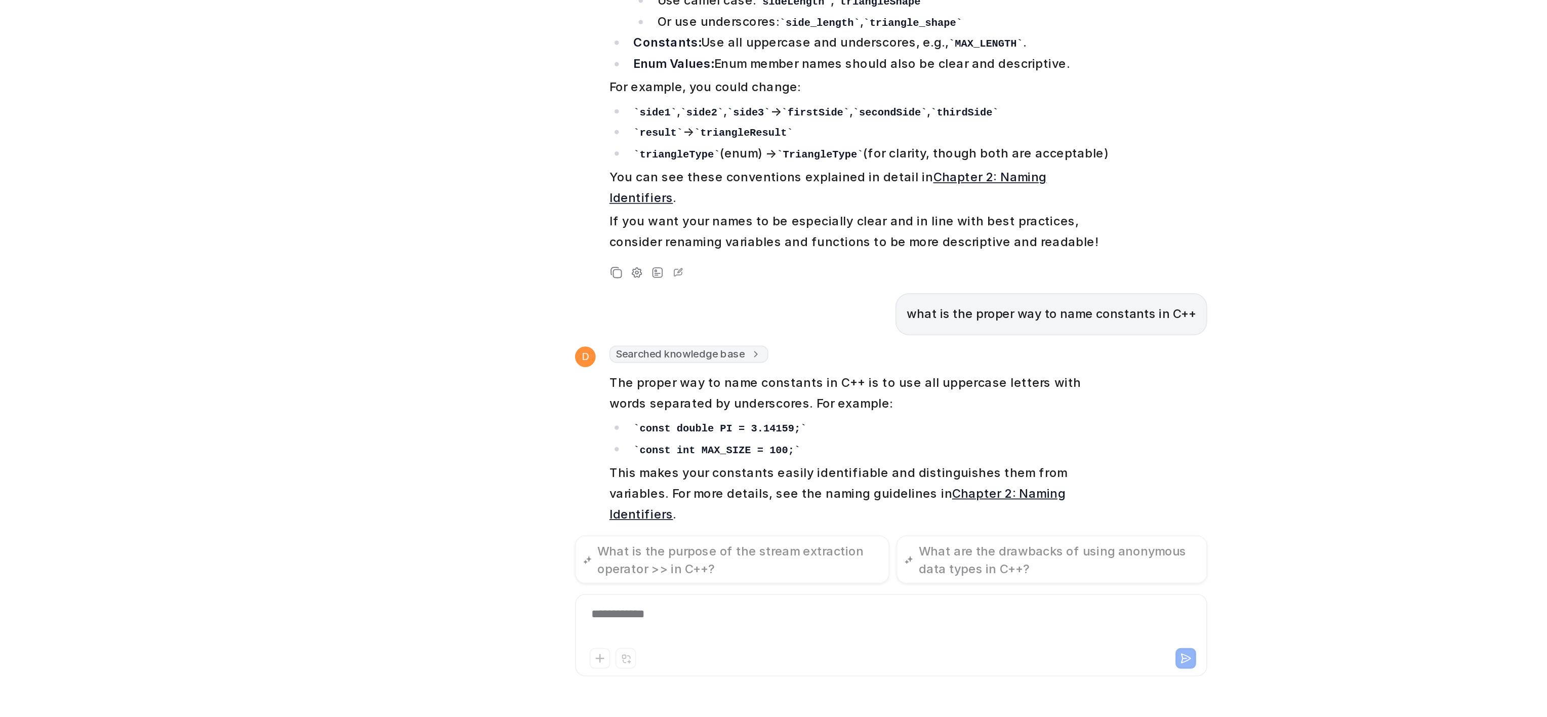
scroll to position [2260, 0]
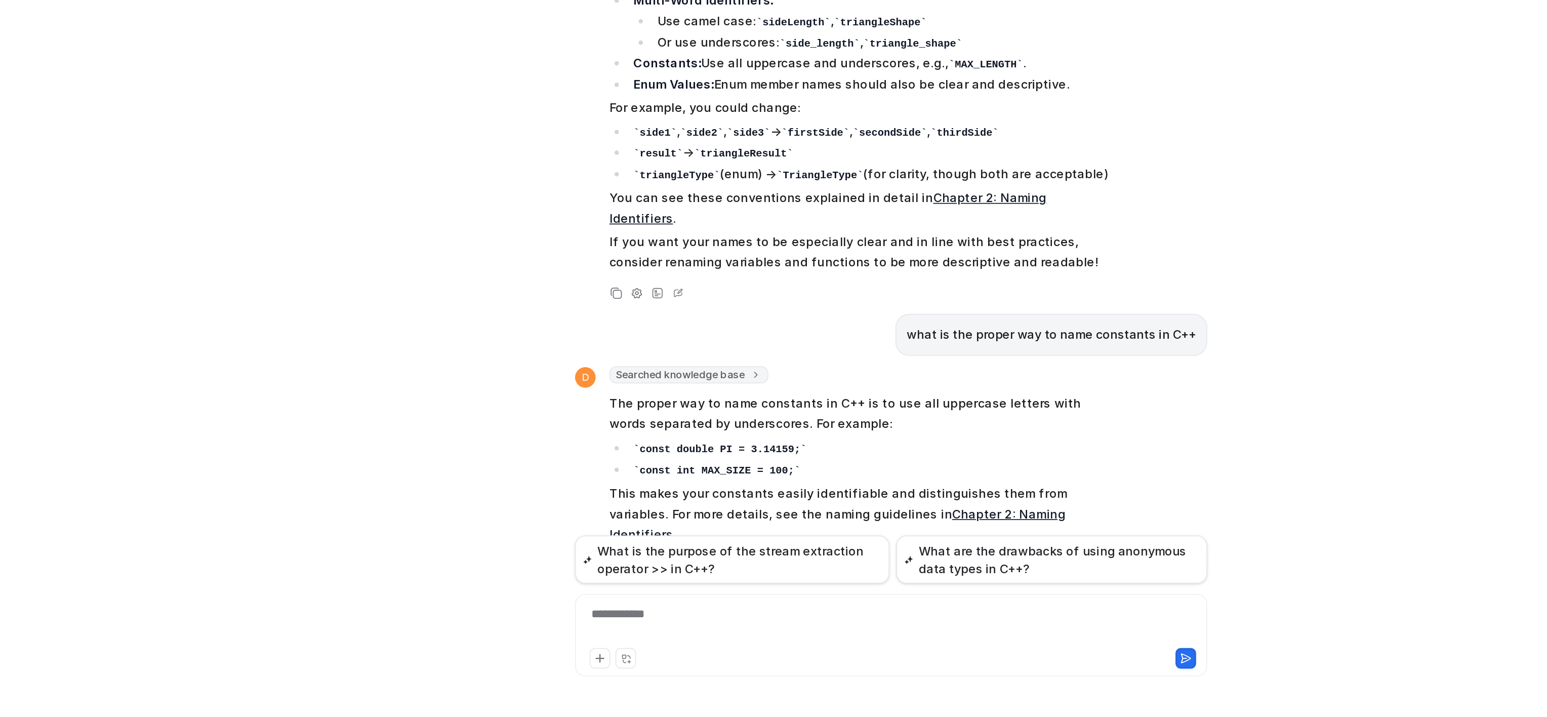
click at [777, 525] on p "The proper way to name constants in C++ is to use all uppercase letters with wo…" at bounding box center [828, 537] width 296 height 24
click at [716, 664] on div at bounding box center [845, 661] width 367 height 23
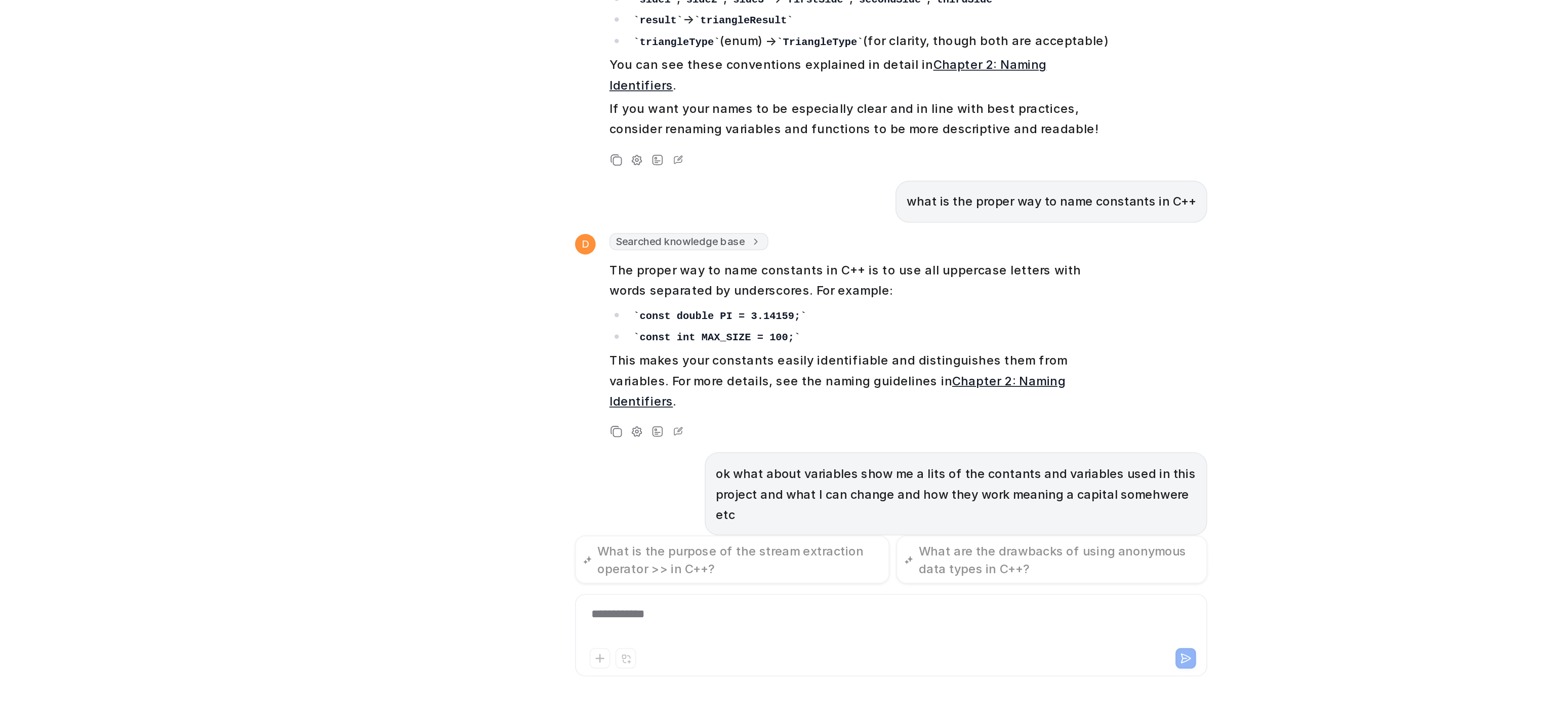
scroll to position [2460, 0]
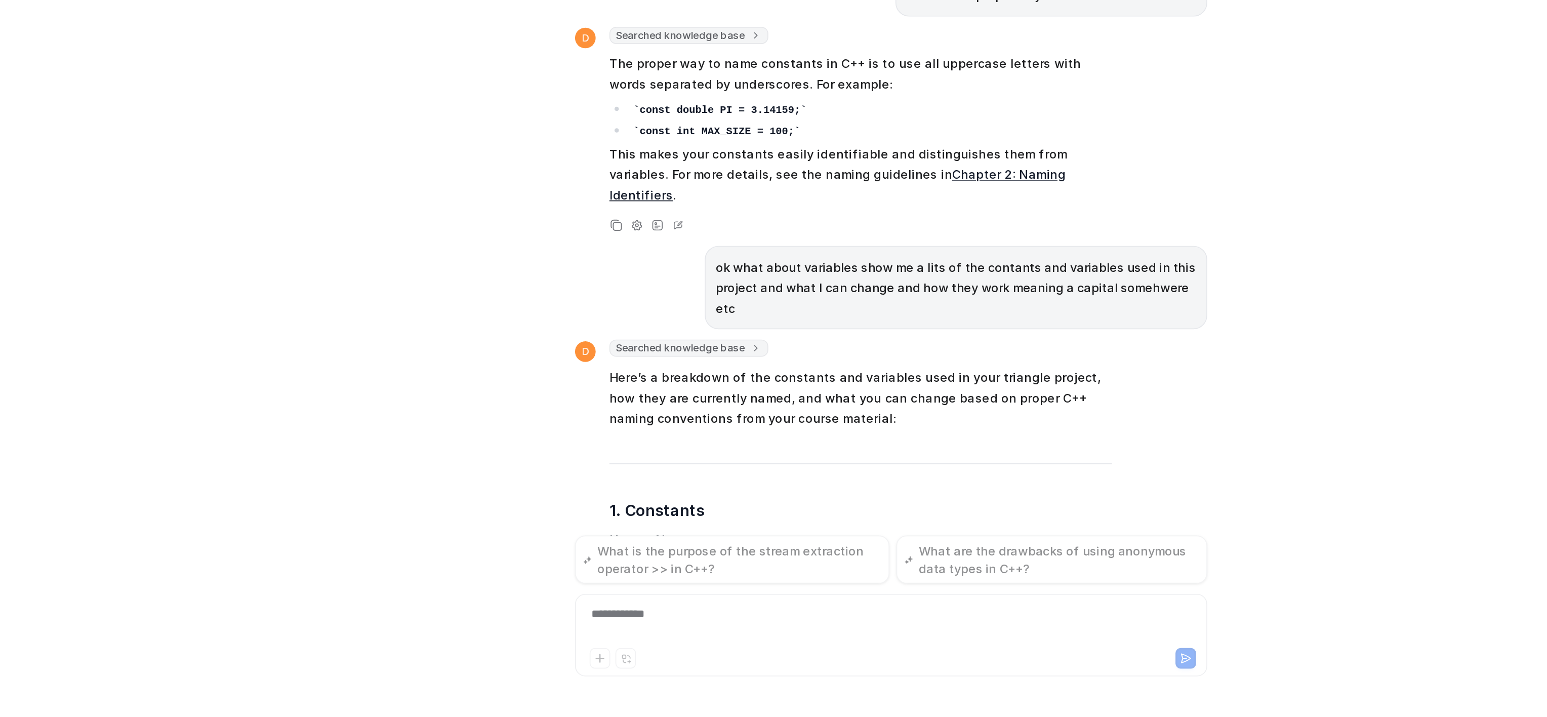
click at [452, 401] on div "ok so using all the pdfs please do the following with this base, #include using…" at bounding box center [846, 370] width 1400 height 692
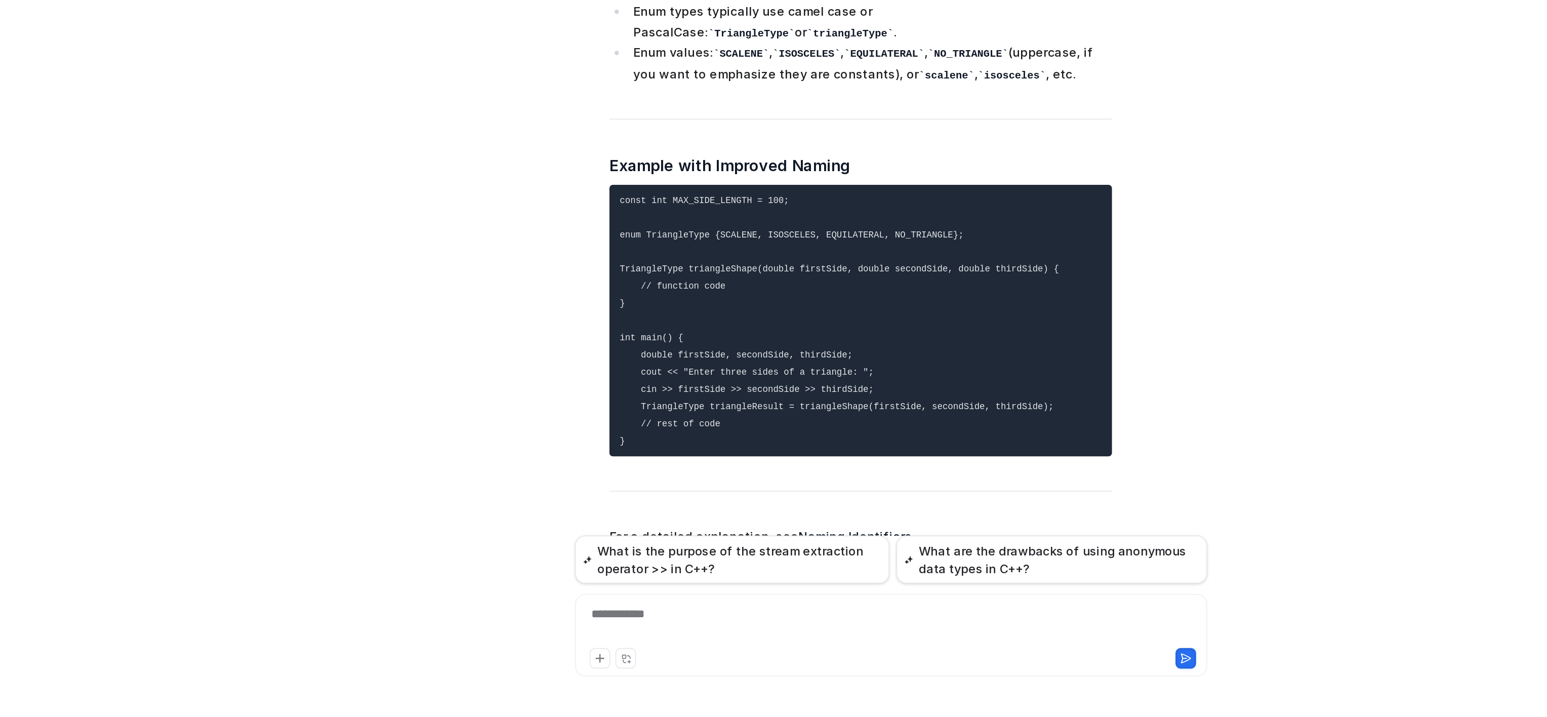
scroll to position [3188, 0]
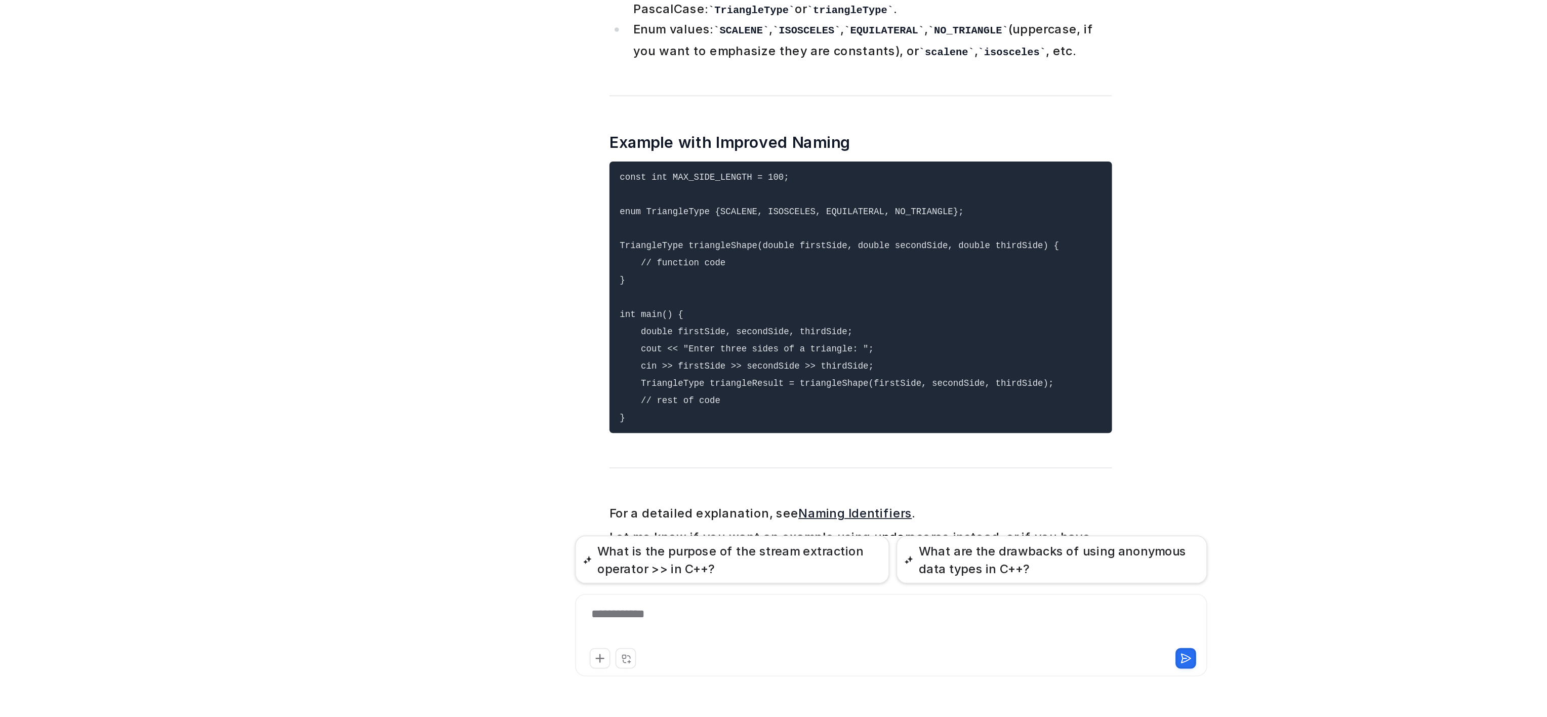
click at [630, 510] on div "ok so using all the pdfs please do the following with this base, #include using…" at bounding box center [846, 370] width 1400 height 692
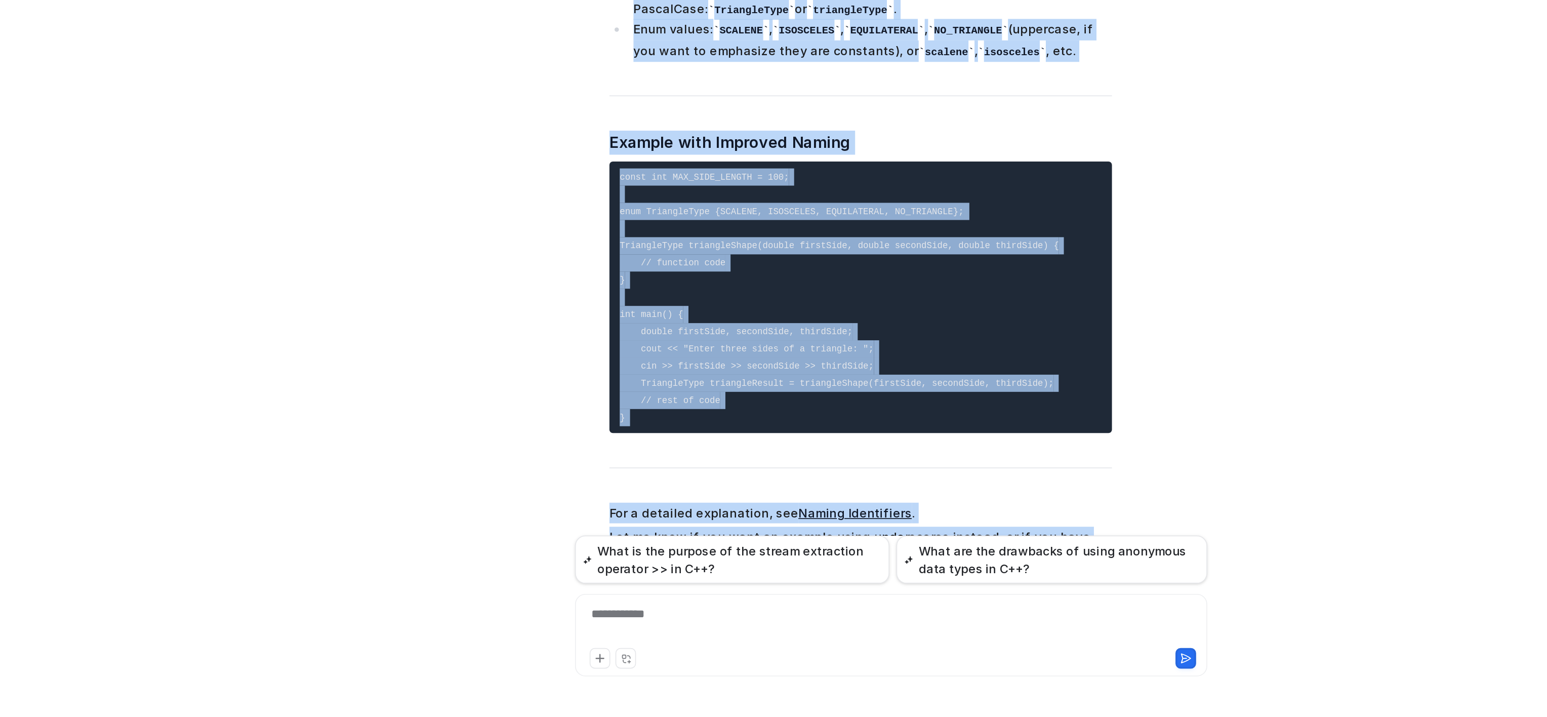
drag, startPoint x: 757, startPoint y: 51, endPoint x: 935, endPoint y: 596, distance: 573.6
click at [935, 716] on html "D Default Bot Chat History Reports Articles Customize Integrations PDF Files Ex…" at bounding box center [773, 358] width 1547 height 717
click at [1078, 524] on div "ok so using all the pdfs please do the following with this base, #include using…" at bounding box center [846, 370] width 1400 height 692
